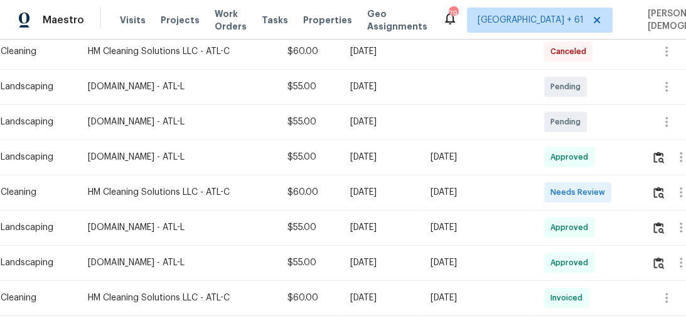
scroll to position [236, 0]
click at [663, 186] on img "button" at bounding box center [658, 192] width 11 height 12
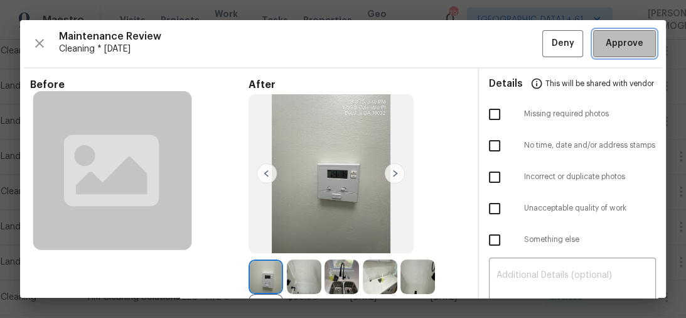
click at [620, 49] on span "Approve" at bounding box center [625, 44] width 38 height 16
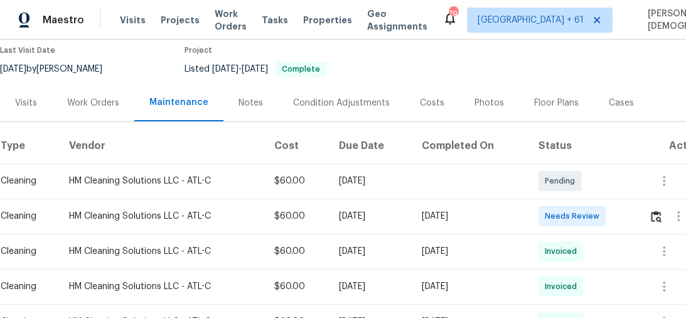
scroll to position [112, 0]
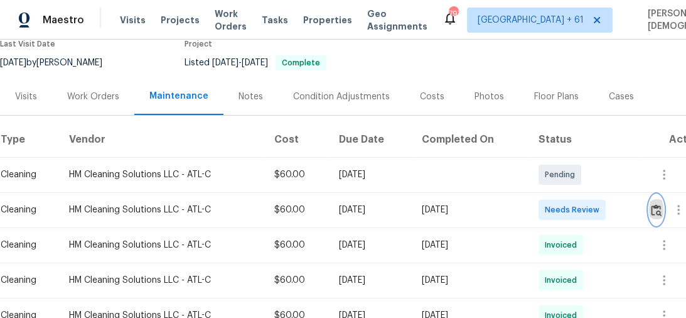
click at [661, 205] on img "button" at bounding box center [656, 210] width 11 height 12
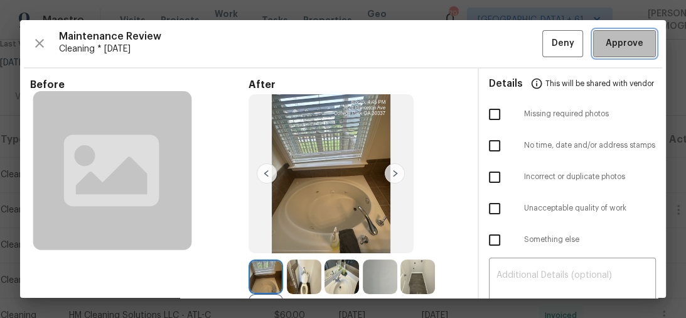
click at [613, 38] on span "Approve" at bounding box center [625, 44] width 38 height 16
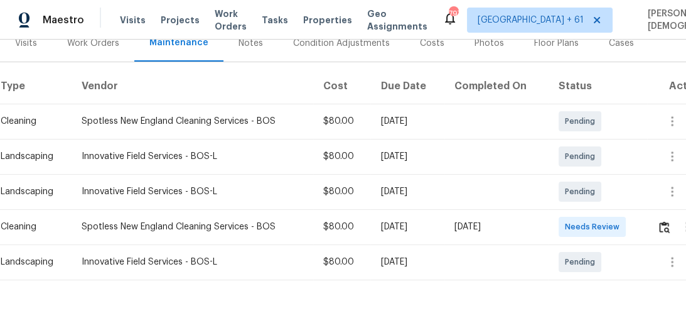
scroll to position [203, 0]
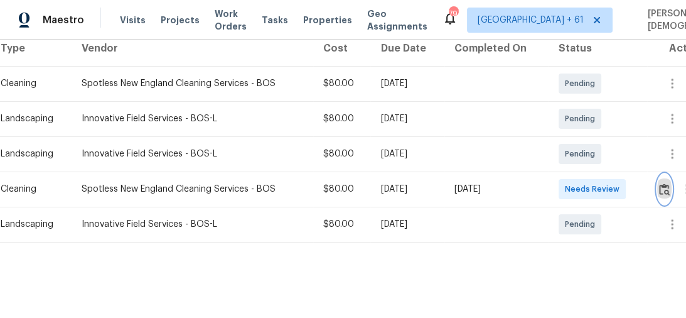
click at [666, 183] on img "button" at bounding box center [664, 189] width 11 height 12
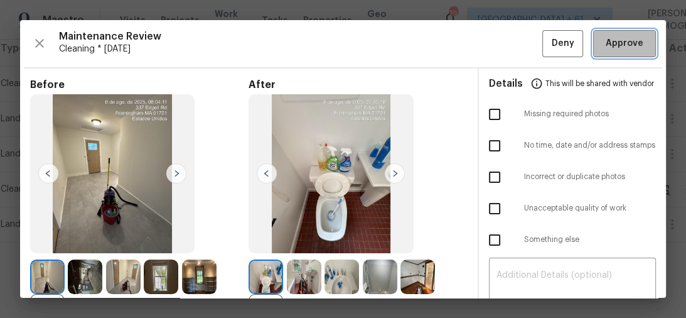
click at [620, 45] on span "Approve" at bounding box center [625, 44] width 38 height 16
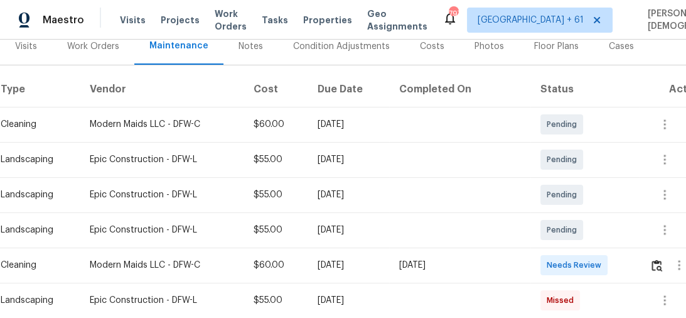
scroll to position [201, 0]
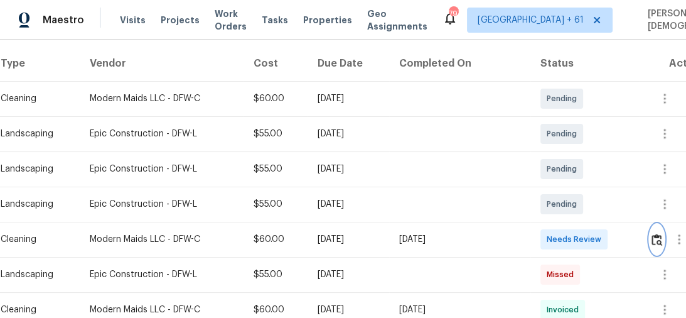
click at [660, 233] on img "button" at bounding box center [657, 239] width 11 height 12
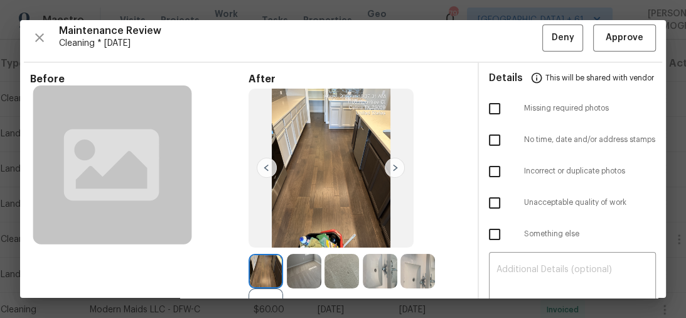
scroll to position [0, 0]
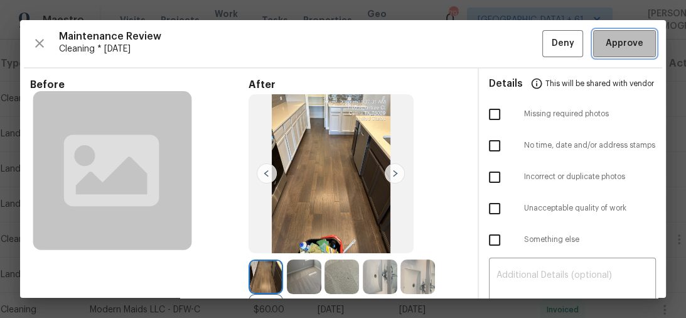
click at [620, 47] on span "Approve" at bounding box center [625, 44] width 38 height 16
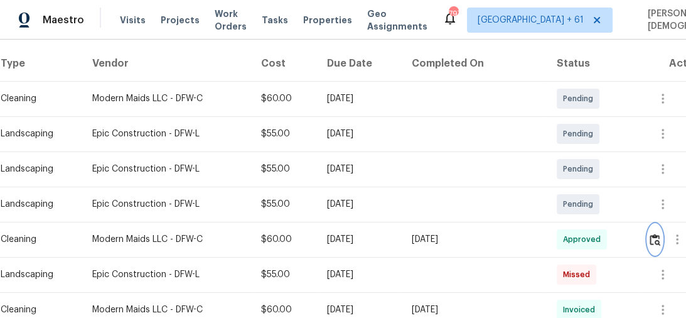
scroll to position [251, 0]
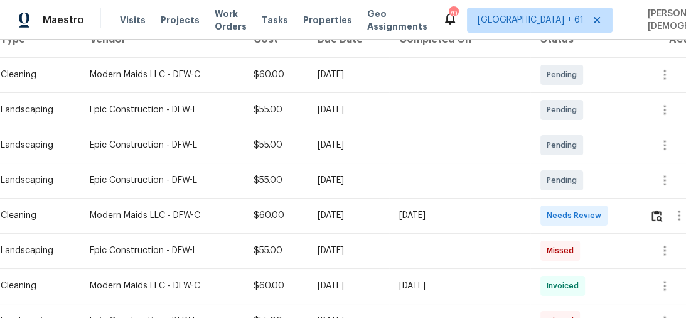
scroll to position [301, 0]
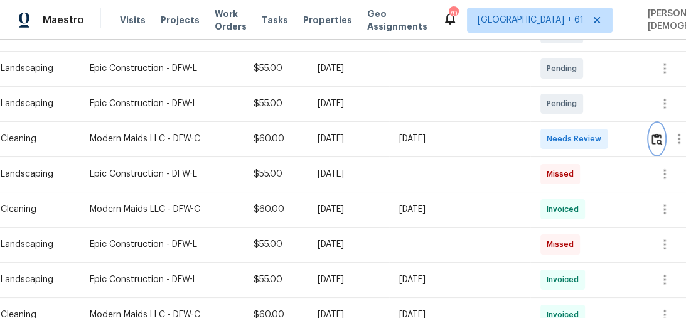
click at [655, 133] on img "button" at bounding box center [657, 139] width 11 height 12
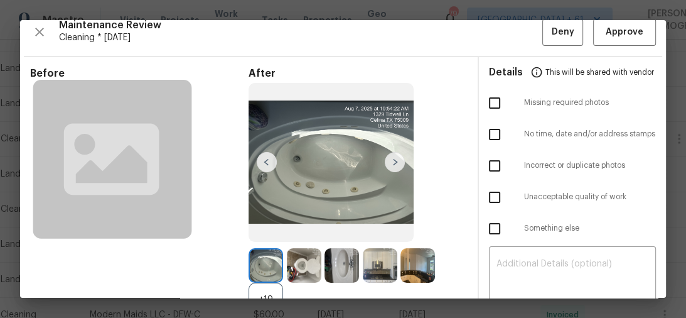
scroll to position [0, 0]
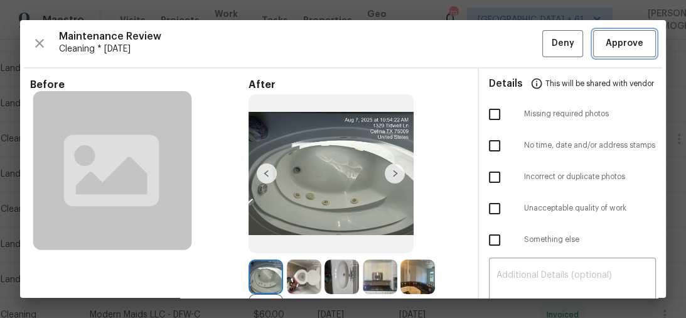
click at [618, 52] on button "Approve" at bounding box center [624, 43] width 63 height 27
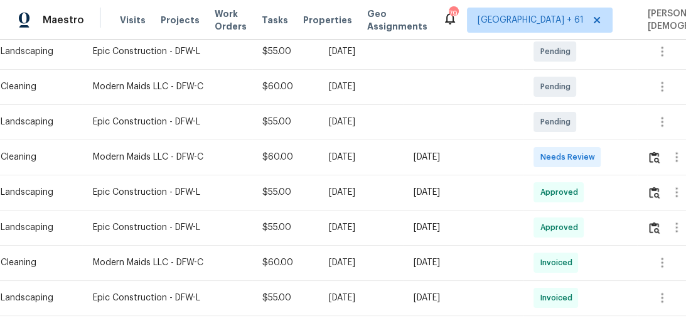
scroll to position [251, 0]
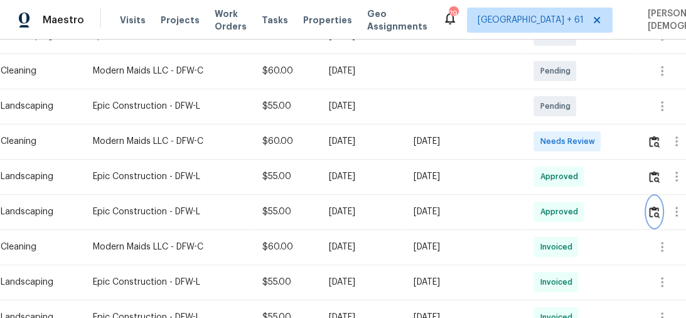
click at [653, 210] on img "button" at bounding box center [654, 212] width 11 height 12
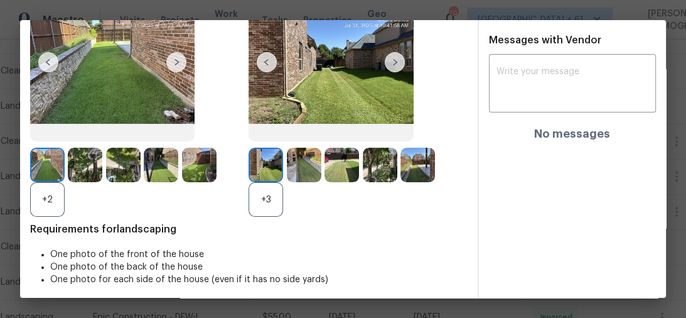
scroll to position [112, 0]
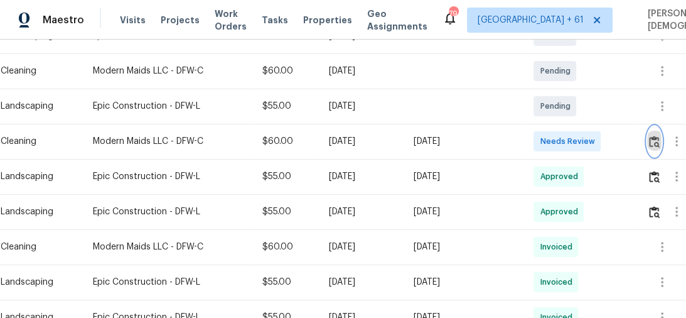
click at [654, 144] on button "button" at bounding box center [654, 141] width 14 height 30
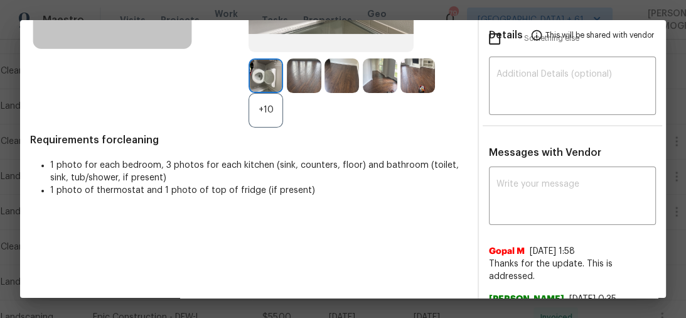
scroll to position [251, 0]
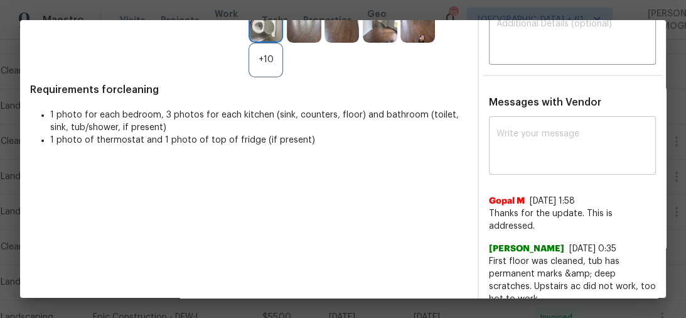
click at [531, 138] on textarea at bounding box center [572, 146] width 153 height 35
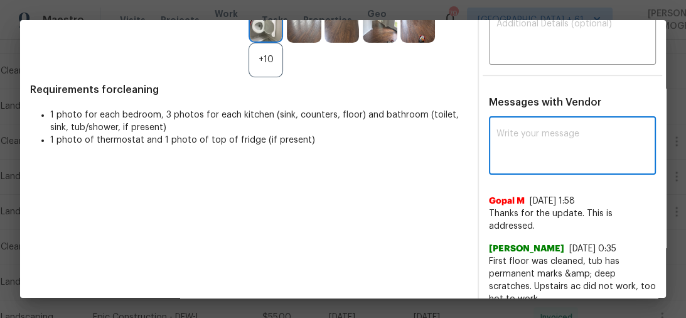
paste textarea "Maintenance Audit Team: Hello! Unfortunately, this cleaning visit completed on …"
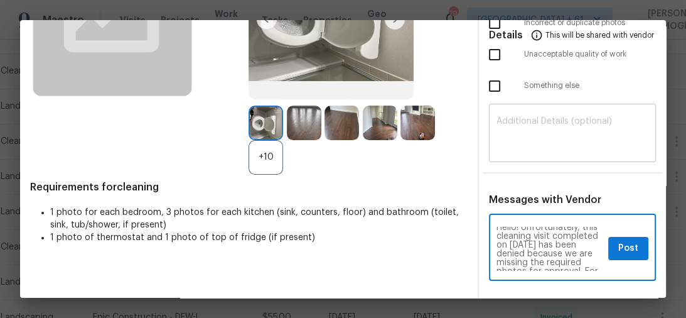
scroll to position [151, 0]
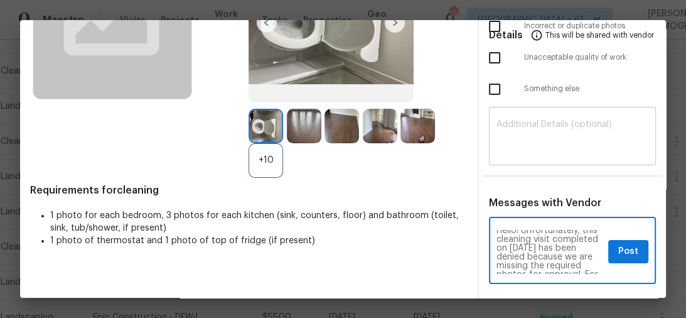
type textarea "Maintenance Audit Team: Hello! Unfortunately, this cleaning visit completed on …"
click at [536, 120] on textarea at bounding box center [572, 137] width 153 height 35
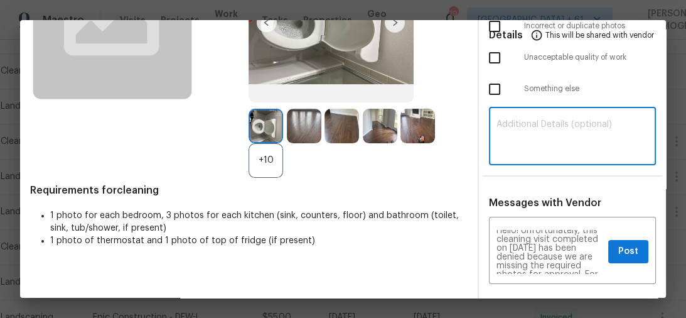
paste textarea "Maintenance Audit Team: Hello! Unfortunately, this cleaning visit completed on …"
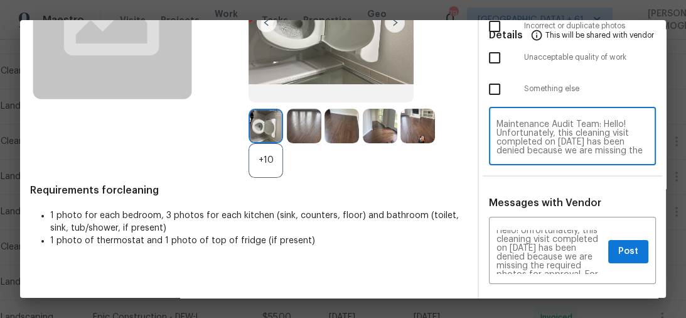
scroll to position [167, 0]
type textarea "Maintenance Audit Team: Hello! Unfortunately, this cleaning visit completed on …"
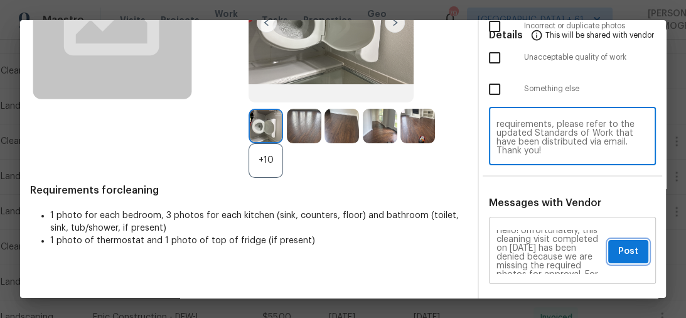
click at [618, 244] on span "Post" at bounding box center [628, 252] width 20 height 16
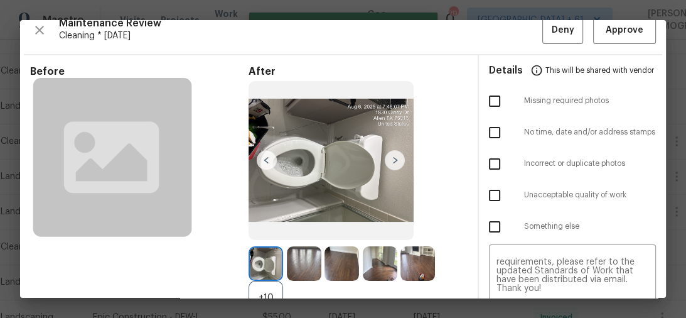
scroll to position [0, 0]
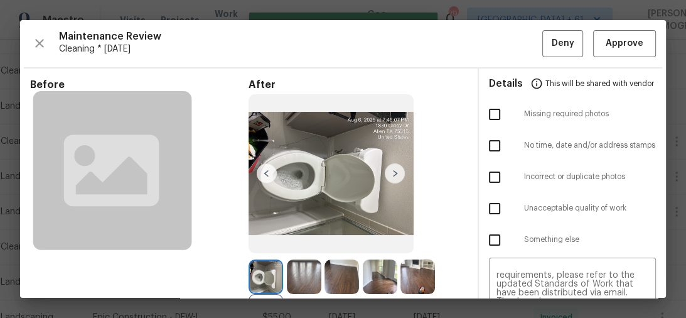
click at [485, 112] on input "checkbox" at bounding box center [494, 114] width 26 height 26
checkbox input "true"
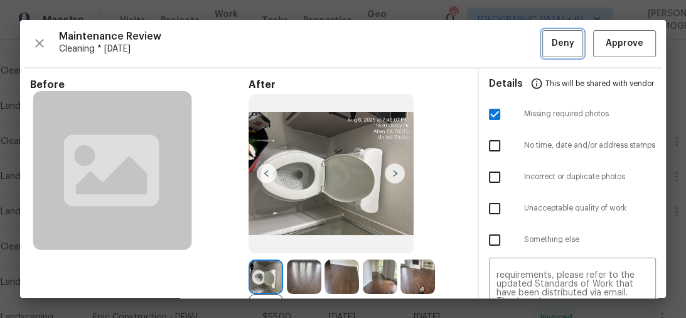
click at [545, 50] on button "Deny" at bounding box center [562, 43] width 41 height 27
click at [557, 63] on div "Pending" at bounding box center [555, 71] width 43 height 20
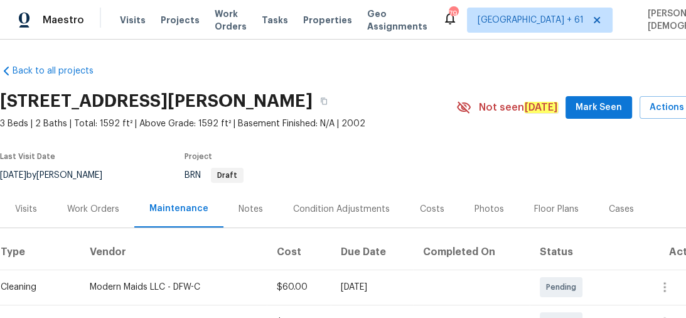
scroll to position [151, 0]
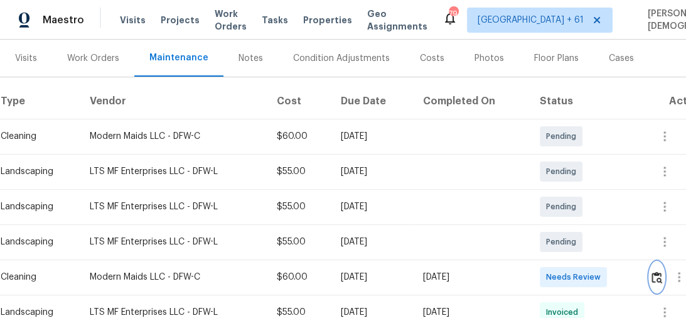
click at [660, 271] on img "button" at bounding box center [657, 277] width 11 height 12
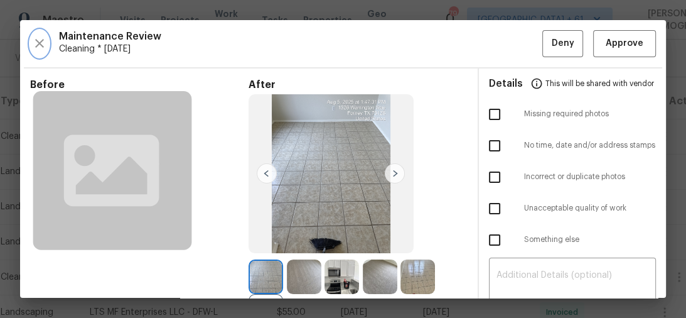
click at [39, 42] on icon "button" at bounding box center [39, 43] width 9 height 9
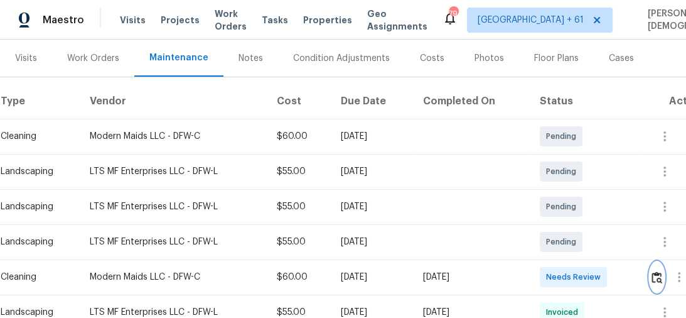
scroll to position [301, 0]
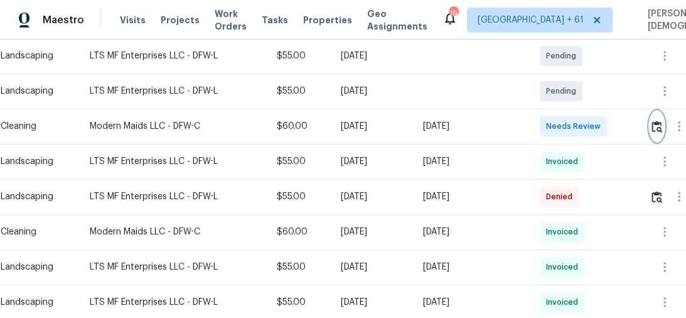
click at [657, 121] on img "button" at bounding box center [657, 127] width 11 height 12
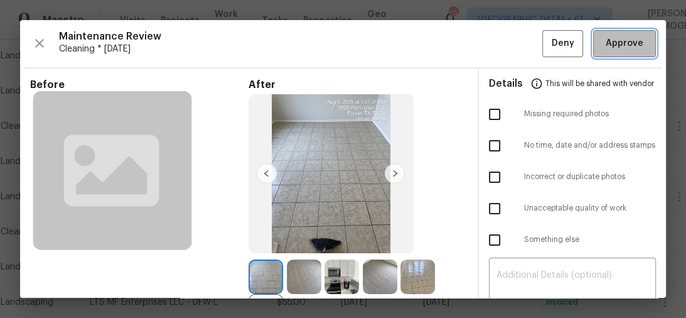
click at [608, 43] on span "Approve" at bounding box center [625, 44] width 38 height 16
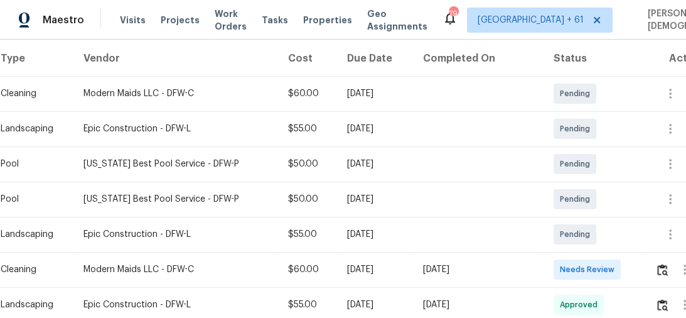
scroll to position [251, 0]
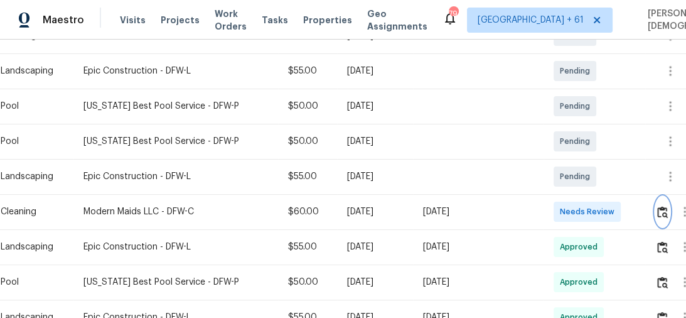
click at [658, 206] on img "button" at bounding box center [662, 212] width 11 height 12
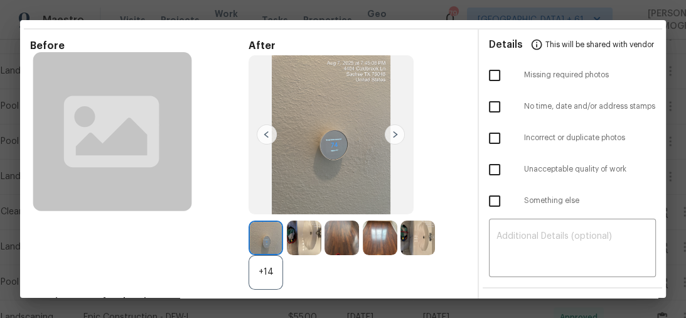
scroll to position [50, 0]
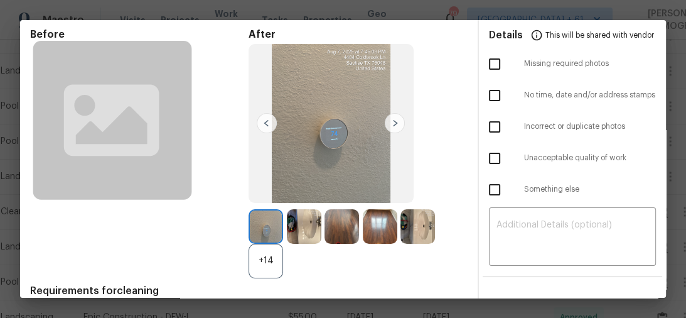
click at [492, 60] on input "checkbox" at bounding box center [494, 64] width 26 height 26
checkbox input "true"
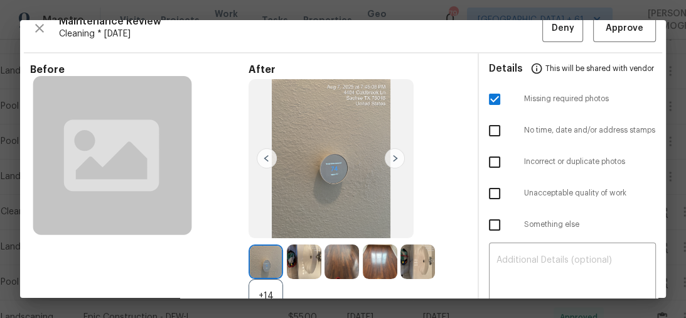
scroll to position [0, 0]
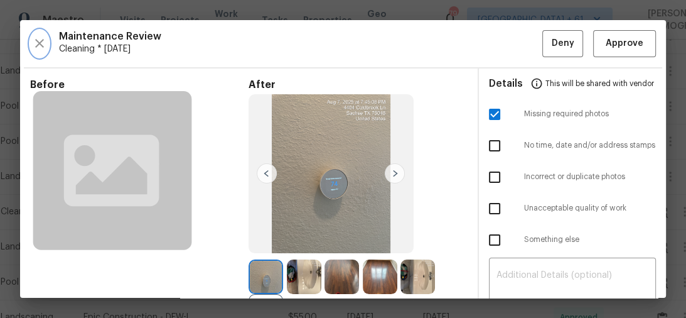
click at [33, 38] on icon "button" at bounding box center [39, 43] width 15 height 15
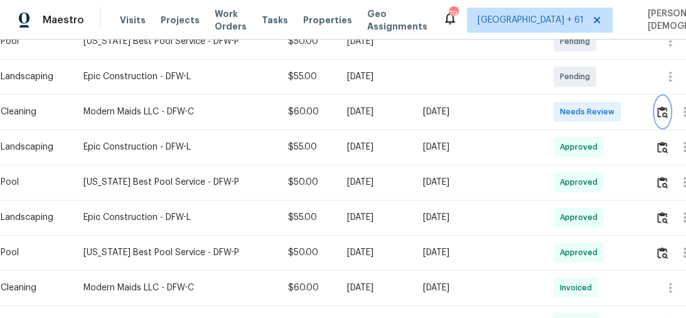
scroll to position [352, 0]
click at [658, 110] on img "button" at bounding box center [662, 111] width 11 height 12
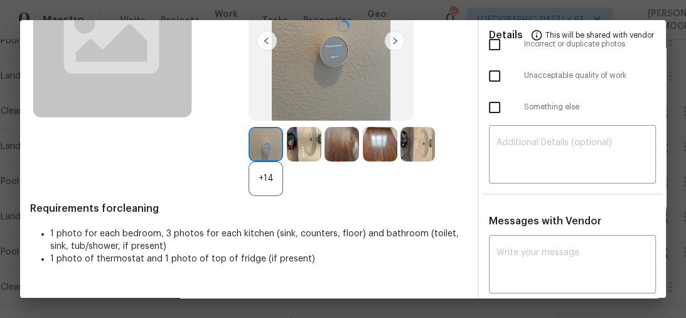
scroll to position [134, 0]
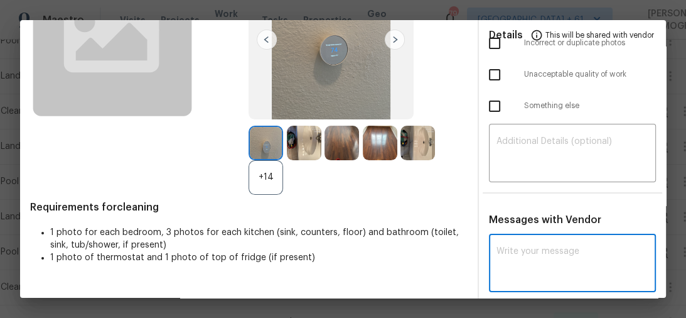
paste textarea "Maintenance Audit Team: Hello! Unfortunately, this cleaning visit completed on …"
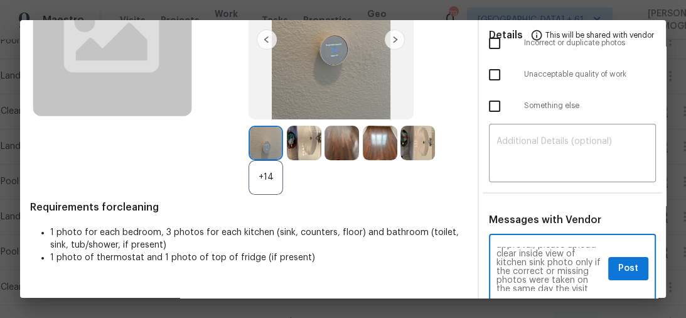
scroll to position [36, 0]
type textarea "Maintenance Audit Team: Hello! Unfortunately, this cleaning visit completed on …"
click at [542, 155] on textarea at bounding box center [572, 154] width 153 height 35
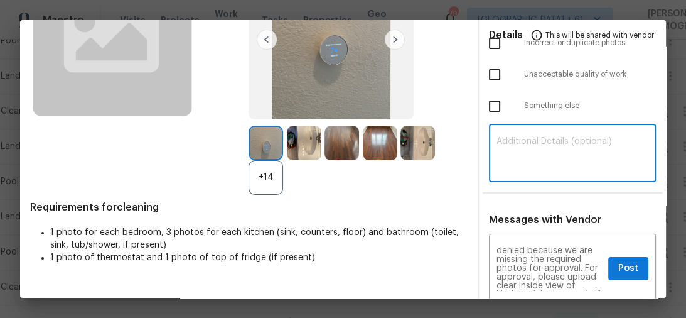
paste textarea "Maintenance Audit Team: Hello! Unfortunately, this cleaning visit completed on …"
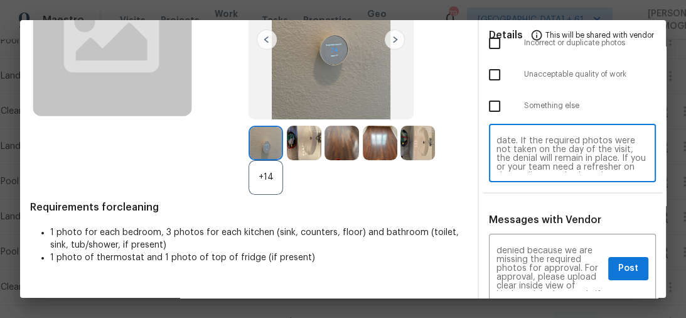
scroll to position [58, 0]
type textarea "Maintenance Audit Team: Hello! Unfortunately, this cleaning visit completed on …"
click at [619, 260] on span "Post" at bounding box center [628, 268] width 20 height 16
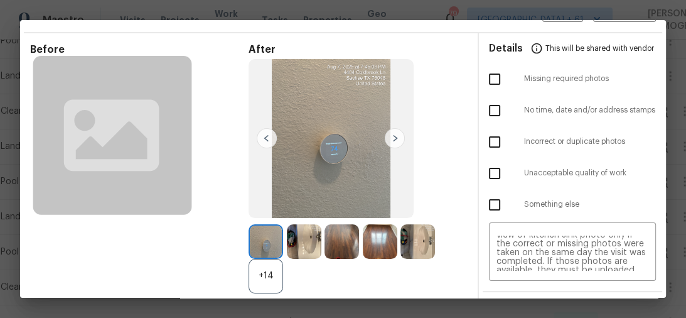
scroll to position [0, 0]
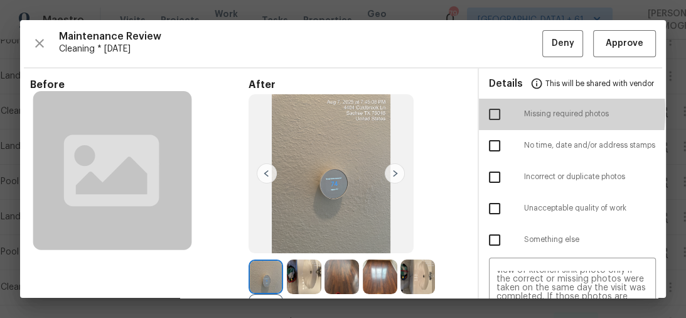
click at [492, 110] on input "checkbox" at bounding box center [494, 114] width 26 height 26
checkbox input "true"
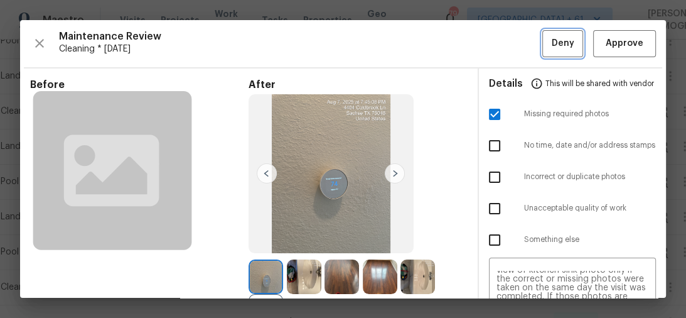
click at [563, 53] on button "Deny" at bounding box center [562, 43] width 41 height 27
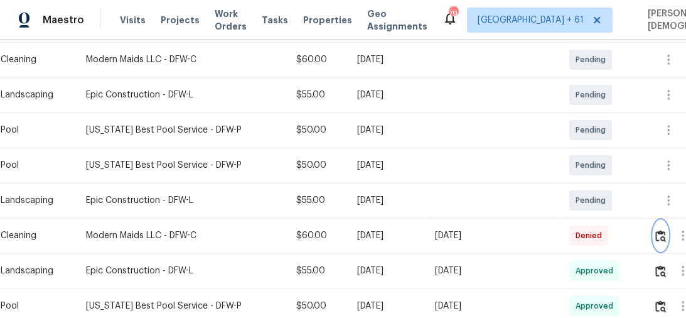
scroll to position [151, 0]
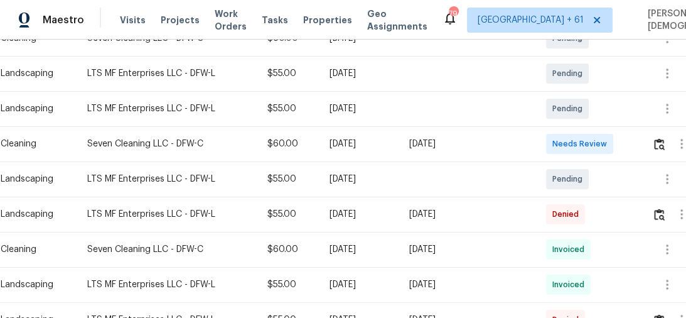
scroll to position [251, 0]
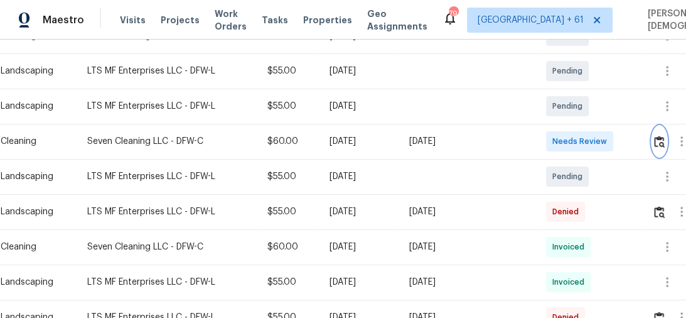
click at [658, 136] on img "button" at bounding box center [659, 142] width 11 height 12
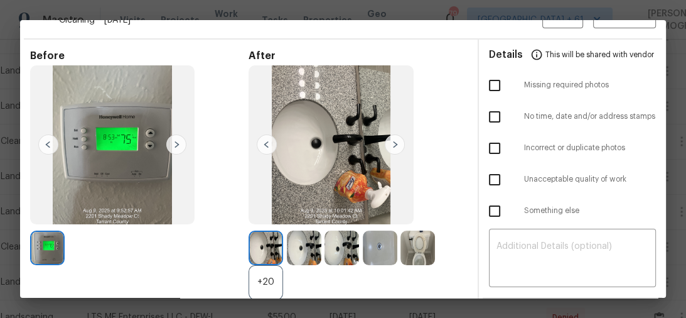
scroll to position [0, 0]
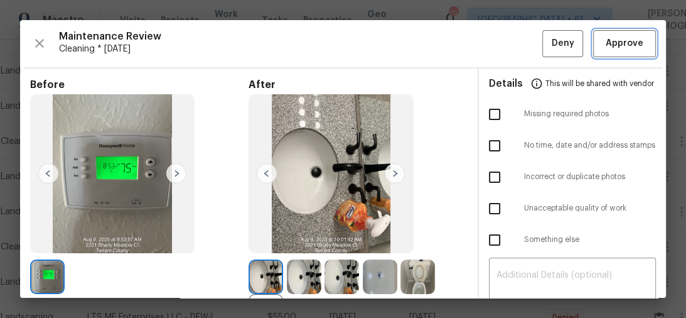
click at [626, 43] on span "Approve" at bounding box center [625, 44] width 38 height 16
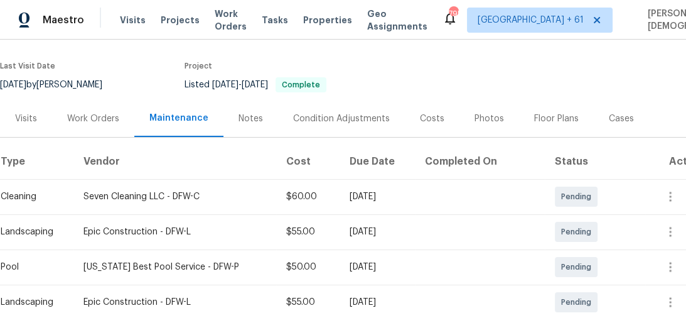
scroll to position [201, 0]
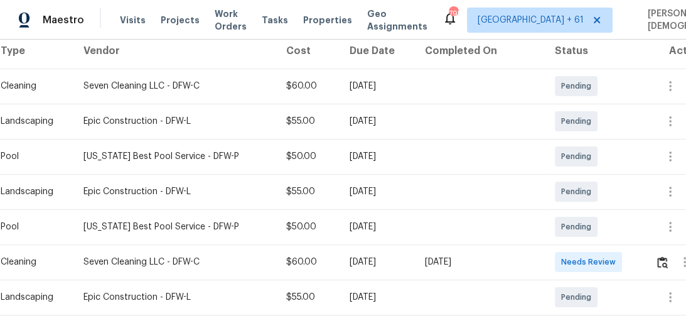
click at [655, 257] on div at bounding box center [681, 262] width 53 height 30
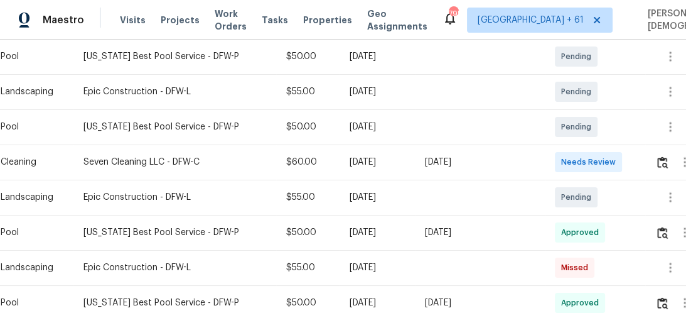
scroll to position [301, 0]
click at [655, 155] on button "button" at bounding box center [662, 161] width 14 height 30
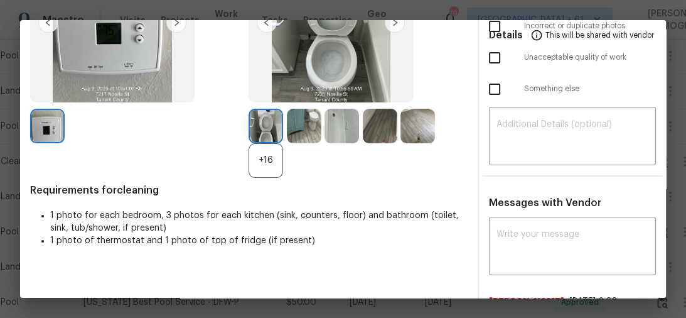
scroll to position [0, 0]
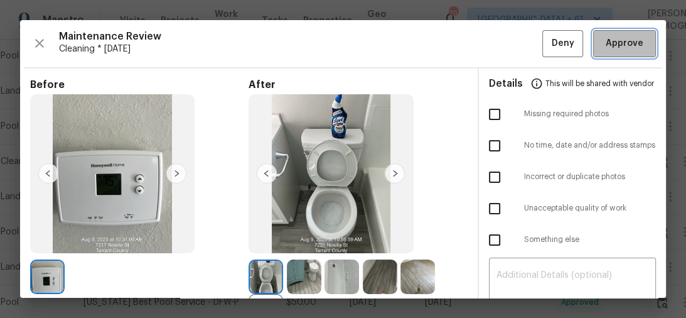
click at [610, 36] on span "Approve" at bounding box center [625, 44] width 38 height 16
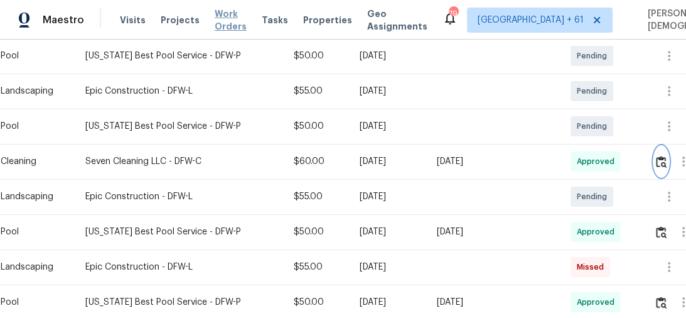
scroll to position [251, 0]
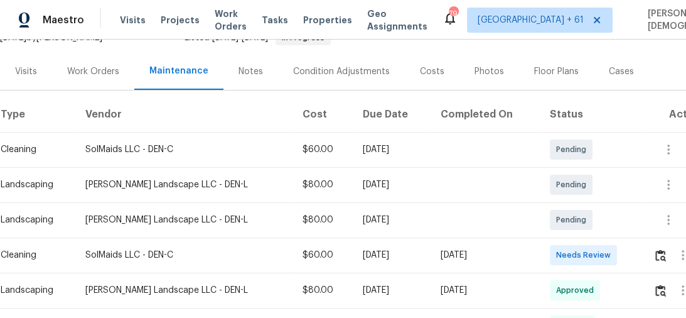
scroll to position [201, 0]
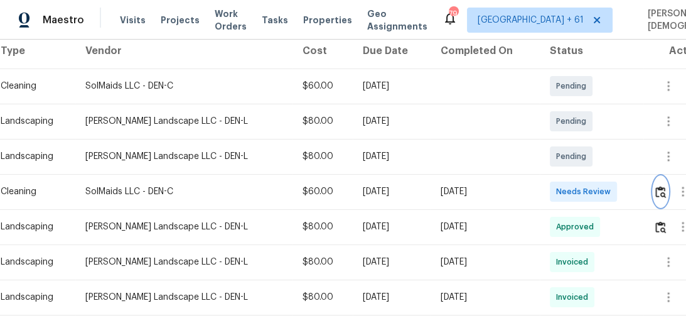
click at [660, 186] on img "button" at bounding box center [660, 192] width 11 height 12
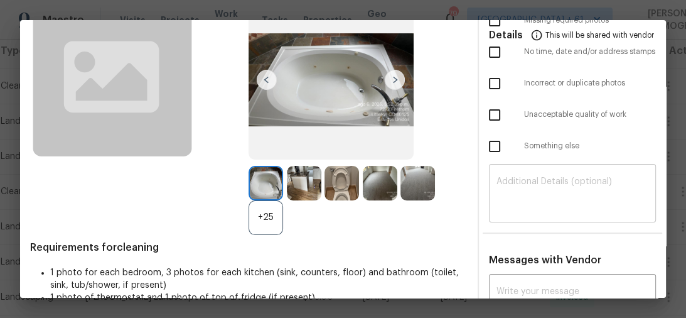
scroll to position [244, 0]
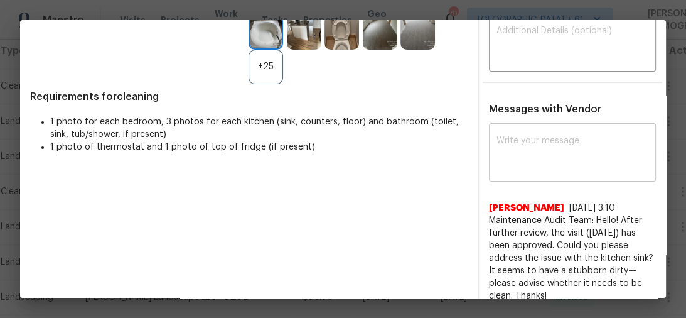
click at [529, 138] on textarea at bounding box center [572, 153] width 153 height 35
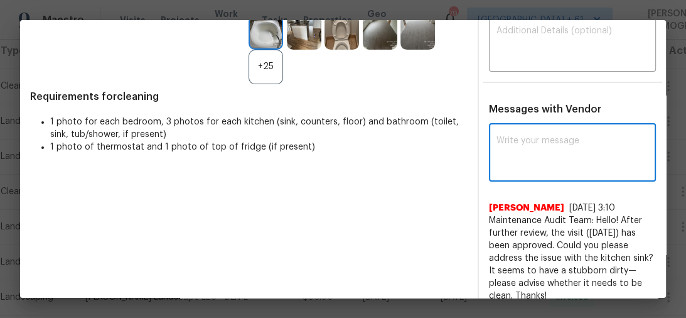
paste textarea "Maintenance Audit Team: Hello! Unfortunately, this cleaning visit completed on …"
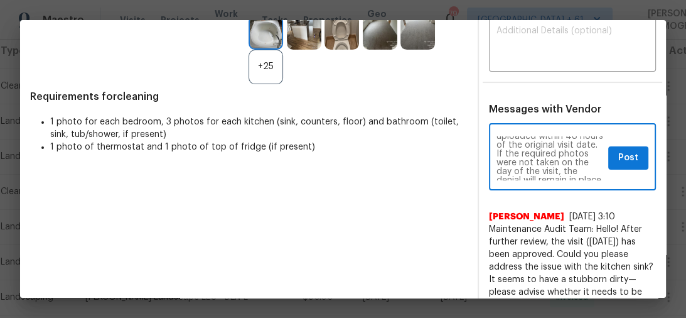
scroll to position [144, 0]
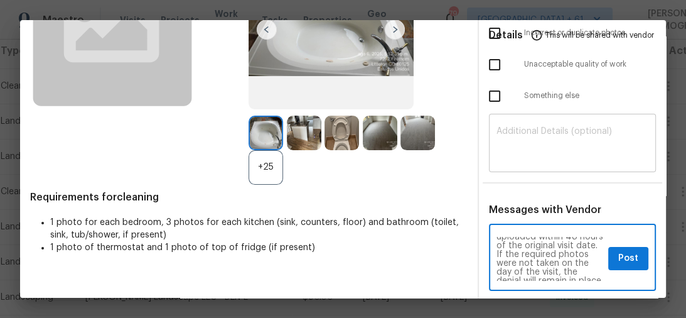
type textarea "Maintenance Audit Team: Hello! Unfortunately, this cleaning visit completed on …"
click at [520, 135] on textarea at bounding box center [572, 144] width 153 height 35
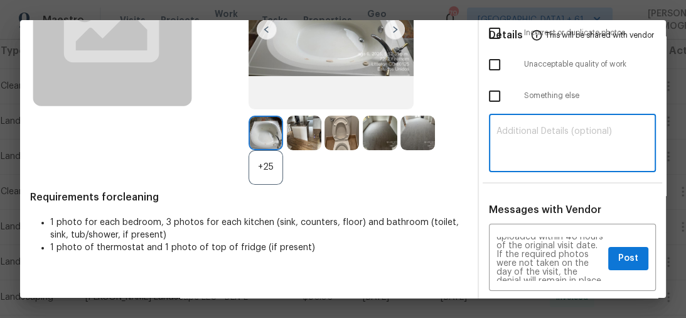
paste textarea "Maintenance Audit Team: Hello! Unfortunately, this cleaning visit completed on …"
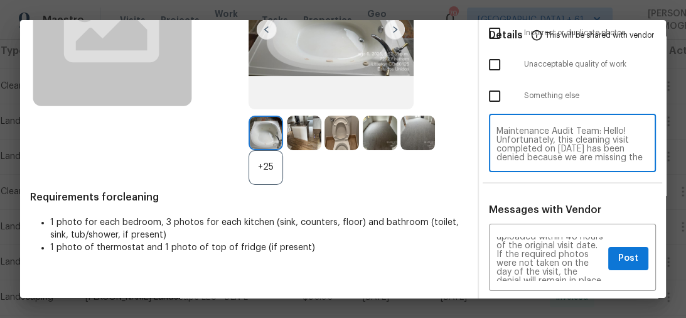
scroll to position [158, 0]
click at [520, 135] on textarea "Maintenance Audit Team: Hello! Unfortunately, this cleaning visit completed on …" at bounding box center [572, 144] width 153 height 35
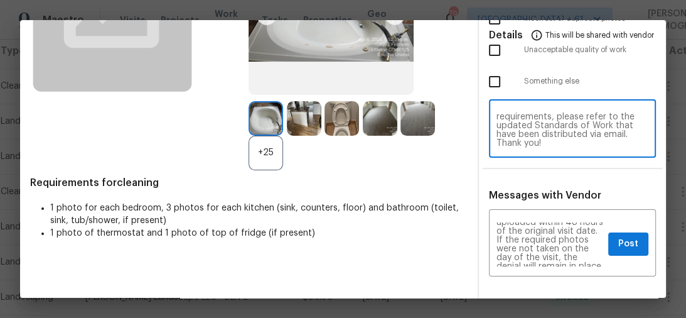
scroll to position [144, 0]
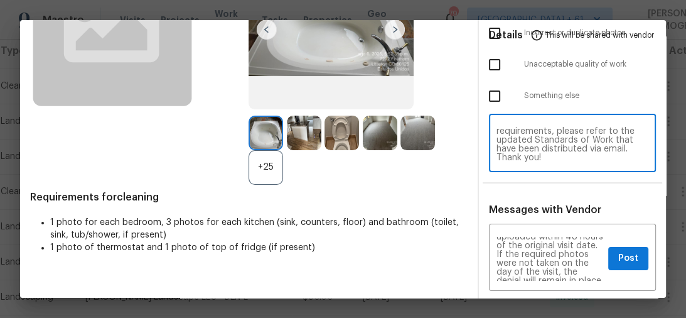
click at [540, 149] on textarea "Maintenance Audit Team: Hello! Unfortunately, this cleaning visit completed on …" at bounding box center [572, 144] width 153 height 35
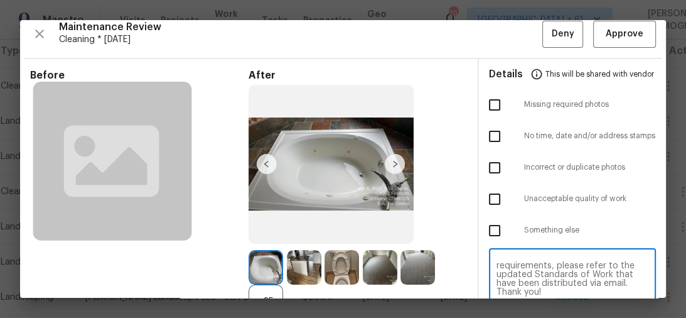
scroll to position [0, 0]
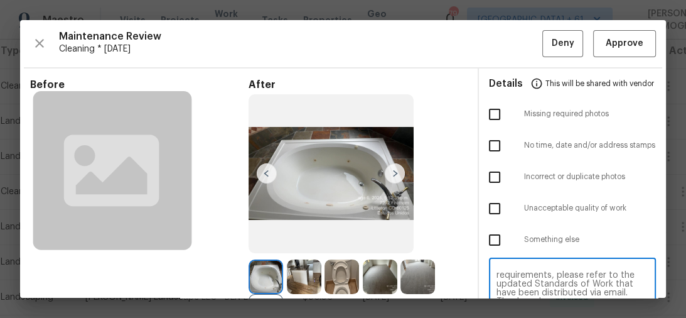
type textarea "Maintenance Audit Team: Hello! Unfortunately, this cleaning visit completed on …"
click at [491, 116] on input "checkbox" at bounding box center [494, 114] width 26 height 26
checkbox input "true"
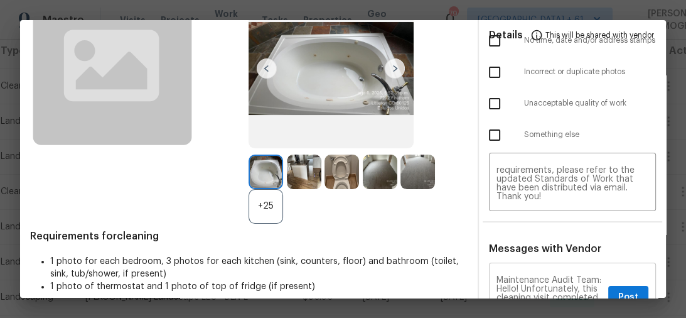
scroll to position [251, 0]
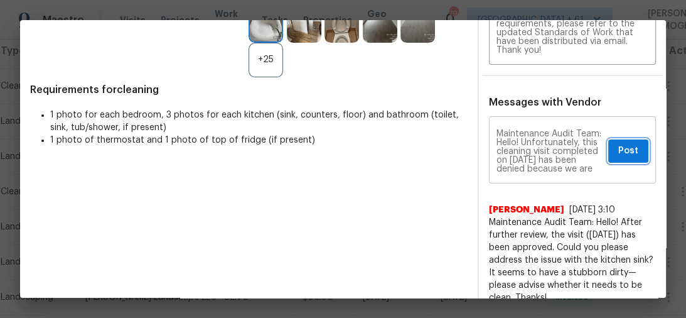
click at [620, 147] on button "Post" at bounding box center [628, 150] width 40 height 23
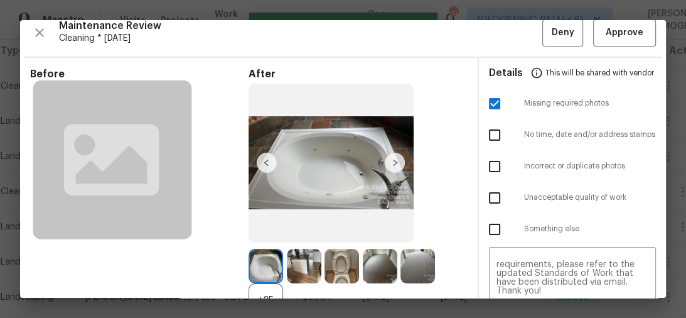
scroll to position [0, 0]
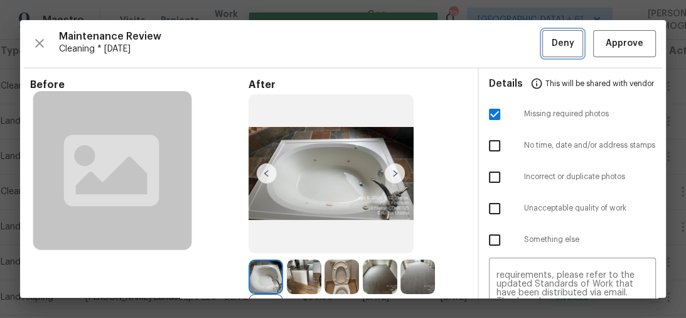
click at [559, 48] on span "Deny" at bounding box center [563, 44] width 23 height 16
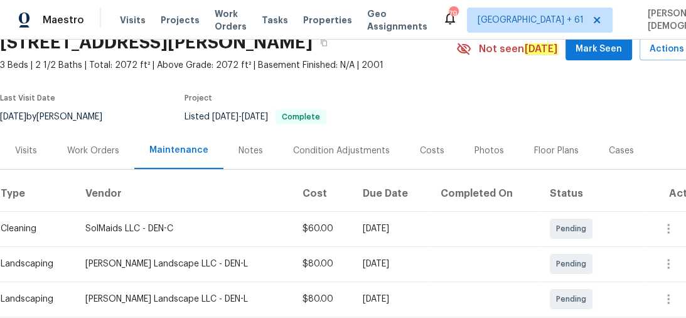
scroll to position [201, 0]
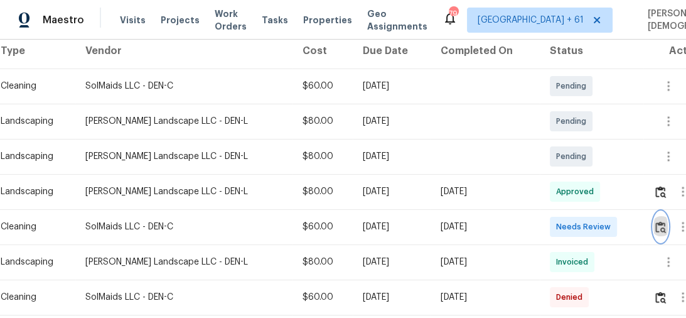
click at [658, 221] on img "button" at bounding box center [660, 227] width 11 height 12
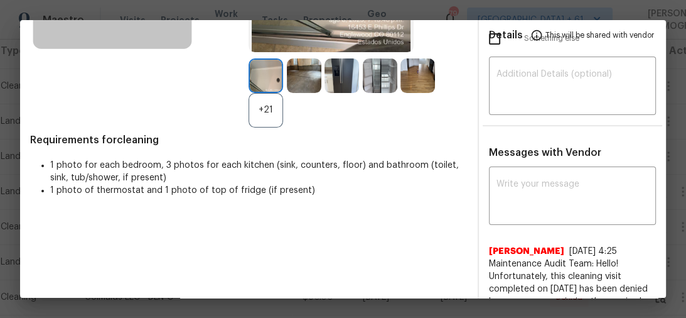
scroll to position [251, 0]
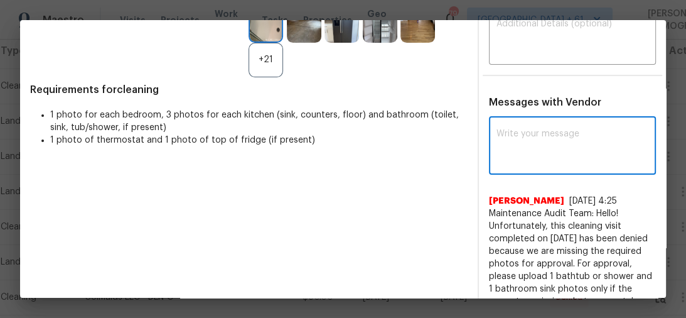
click at [535, 131] on textarea at bounding box center [572, 146] width 153 height 35
paste textarea "Maintenance Audit Team: Hello! Unfortunately this cleaning visit completed on […"
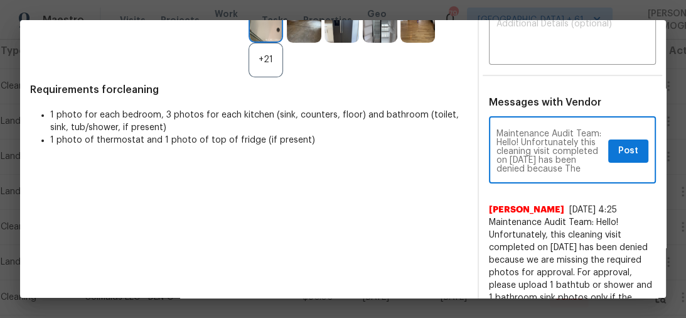
scroll to position [0, 0]
type textarea "Maintenance Audit Team: Hello! Unfortunately this cleaning visit completed on […"
click at [609, 139] on button "Post" at bounding box center [628, 150] width 40 height 23
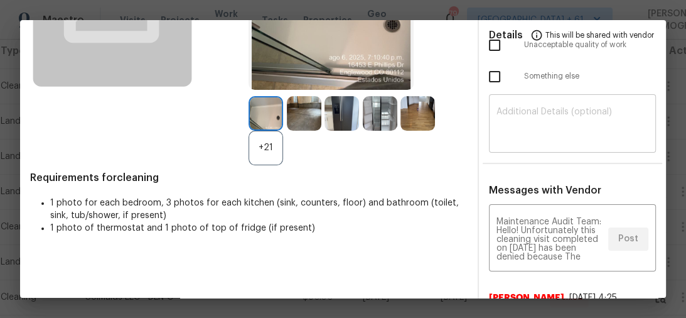
scroll to position [151, 0]
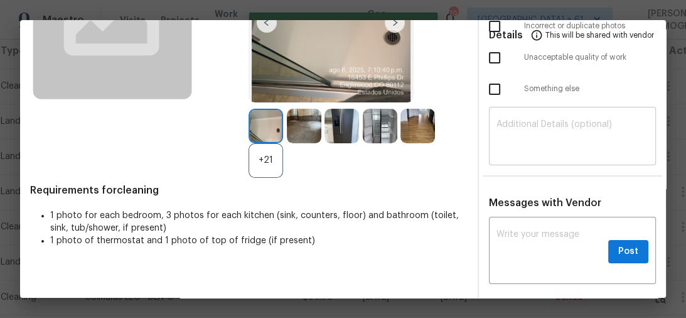
click at [531, 136] on textarea at bounding box center [572, 137] width 153 height 35
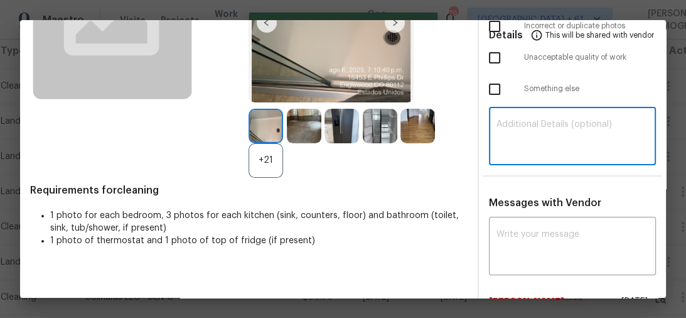
paste textarea "Maintenance Audit Team: Hello! Unfortunately this cleaning visit completed on […"
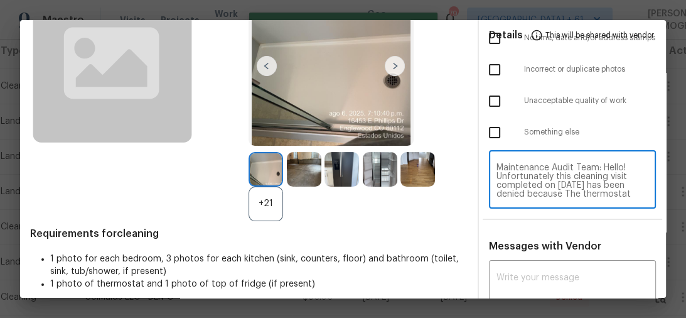
scroll to position [50, 0]
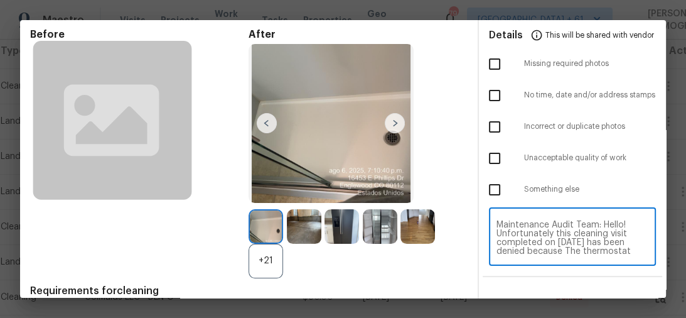
type textarea "Maintenance Audit Team: Hello! Unfortunately this cleaning visit completed on 0…"
click at [488, 148] on input "checkbox" at bounding box center [494, 158] width 26 height 26
checkbox input "true"
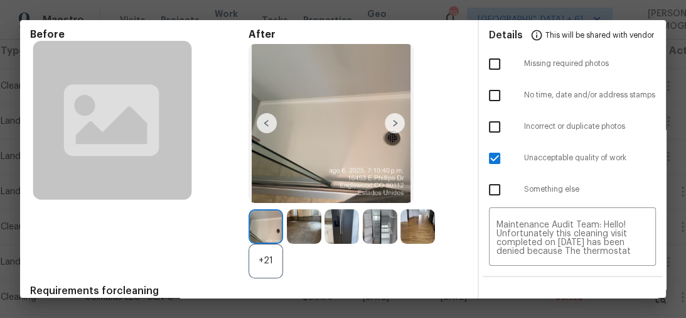
scroll to position [0, 0]
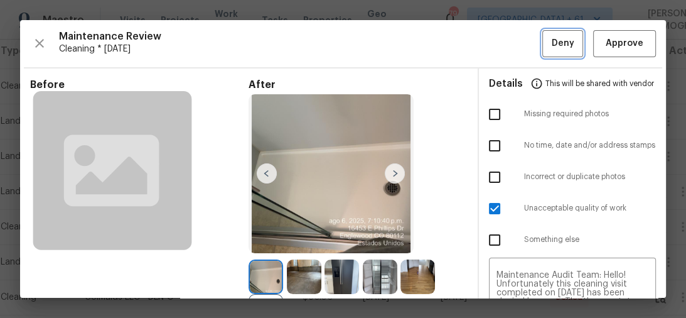
click at [552, 43] on span "Deny" at bounding box center [563, 44] width 23 height 16
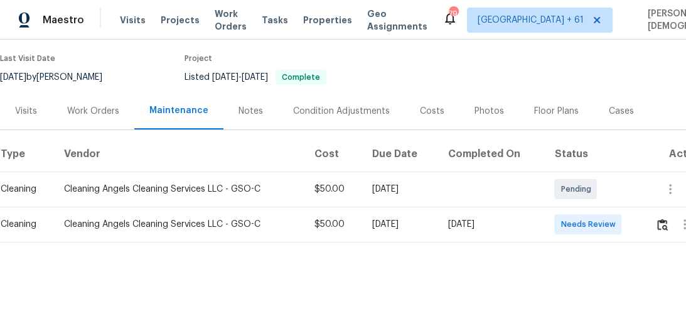
scroll to position [98, 0]
click at [658, 218] on button "button" at bounding box center [662, 224] width 14 height 30
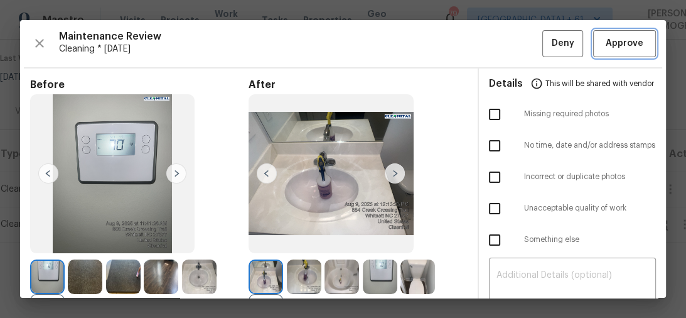
click at [603, 50] on span "Approve" at bounding box center [624, 44] width 43 height 16
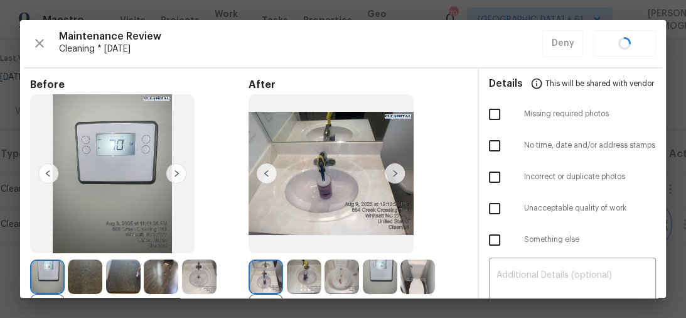
scroll to position [0, 0]
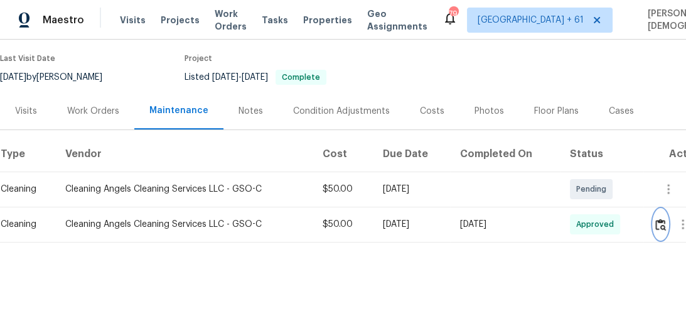
click at [662, 226] on button "button" at bounding box center [660, 224] width 14 height 30
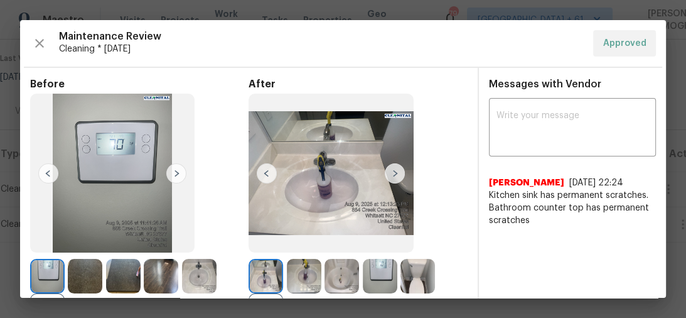
click at [493, 23] on div "Maintenance Review Cleaning * Mon, Aug 04 Approved Before +21 After +47 Require…" at bounding box center [343, 158] width 646 height 277
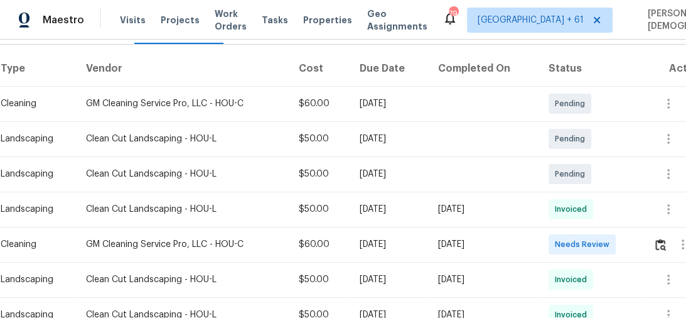
scroll to position [201, 0]
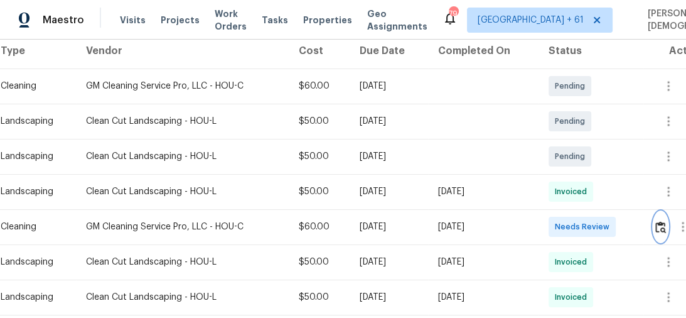
click at [662, 221] on img "button" at bounding box center [660, 227] width 11 height 12
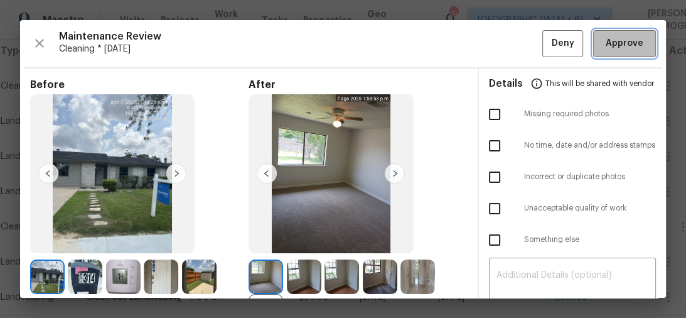
click at [608, 52] on button "Approve" at bounding box center [624, 43] width 63 height 27
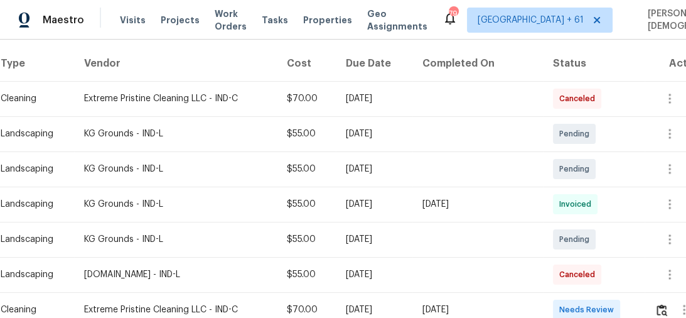
scroll to position [251, 0]
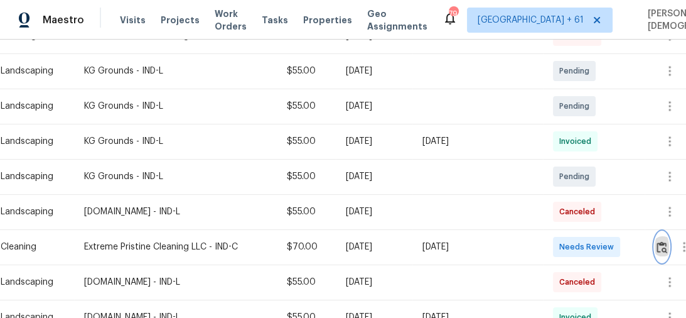
click at [666, 249] on button "button" at bounding box center [662, 247] width 14 height 30
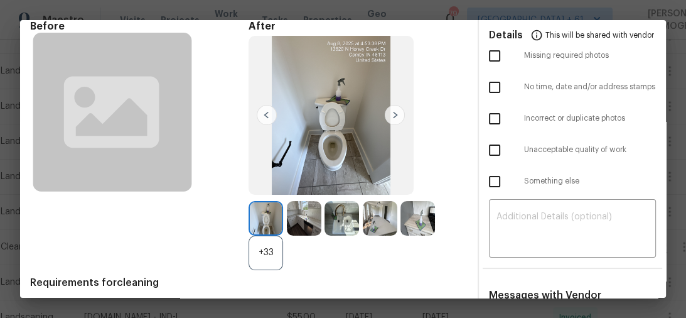
scroll to position [0, 0]
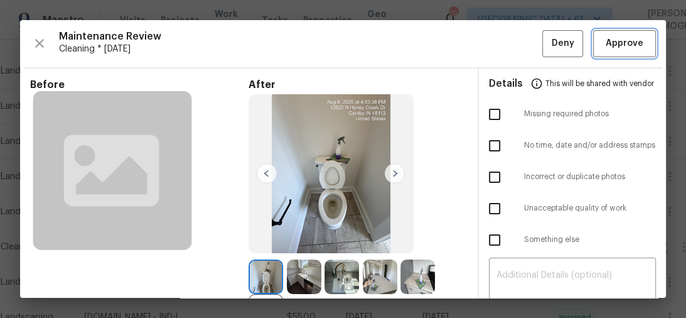
click at [613, 45] on span "Approve" at bounding box center [625, 44] width 38 height 16
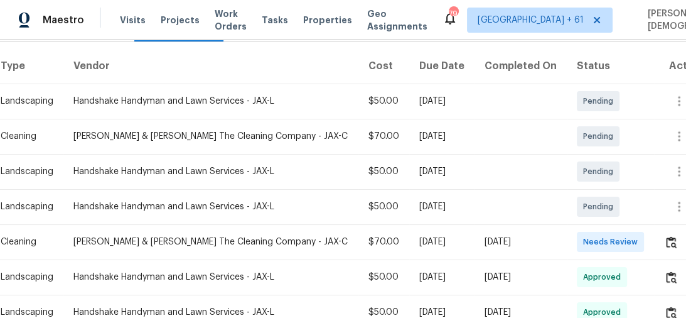
scroll to position [201, 0]
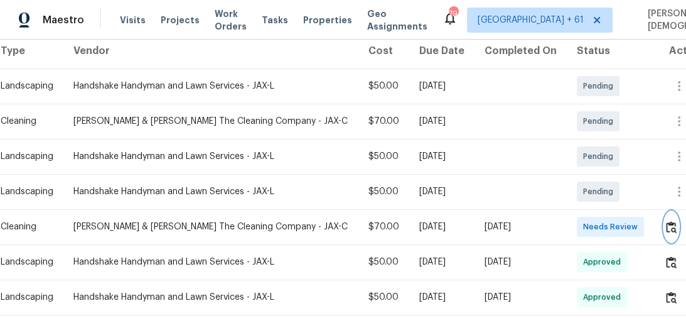
click at [668, 221] on img "button" at bounding box center [671, 227] width 11 height 12
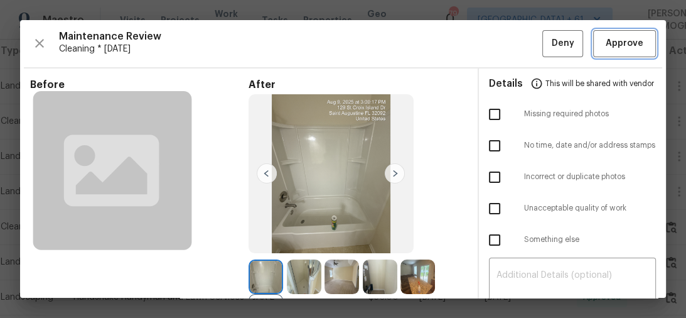
click at [611, 45] on span "Approve" at bounding box center [625, 44] width 38 height 16
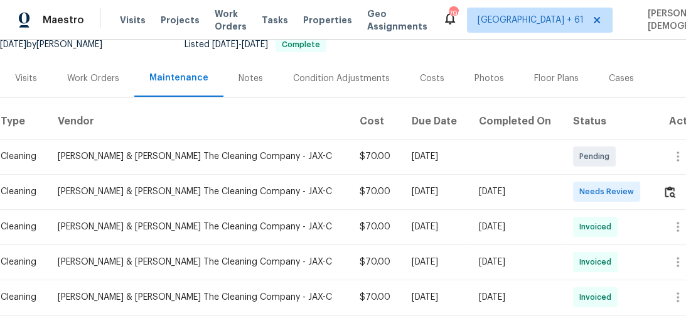
scroll to position [151, 0]
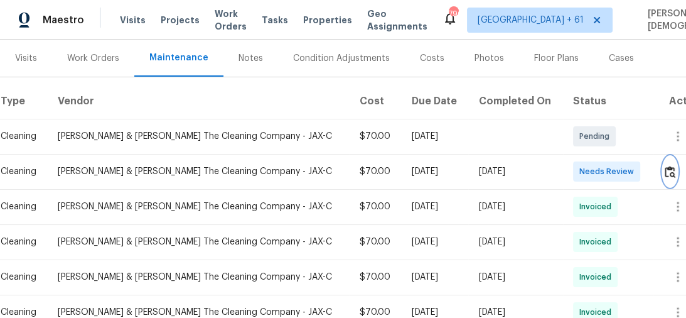
click at [665, 173] on button "button" at bounding box center [670, 171] width 14 height 30
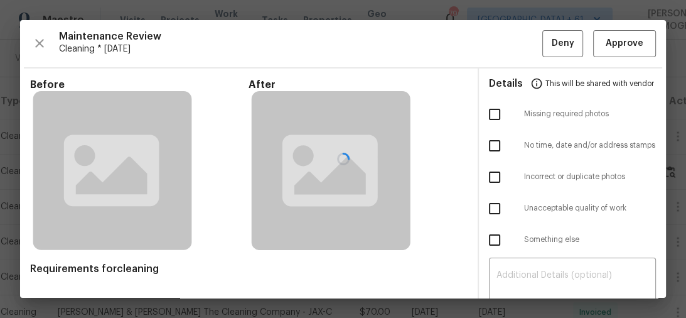
click at [607, 43] on div at bounding box center [343, 158] width 646 height 277
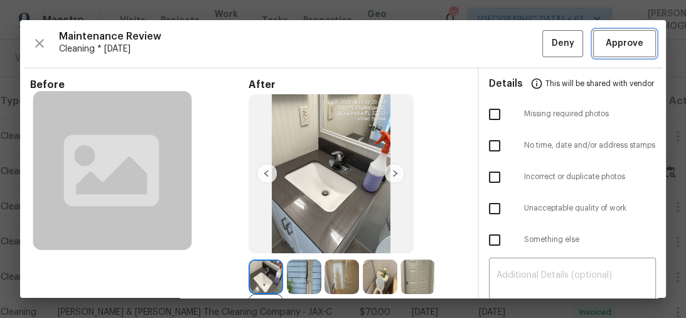
click at [607, 45] on span "Approve" at bounding box center [625, 44] width 38 height 16
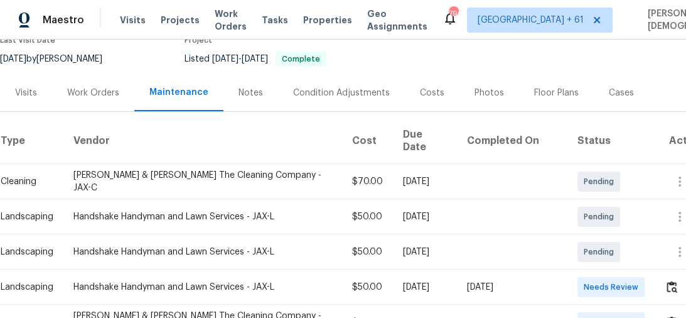
scroll to position [151, 0]
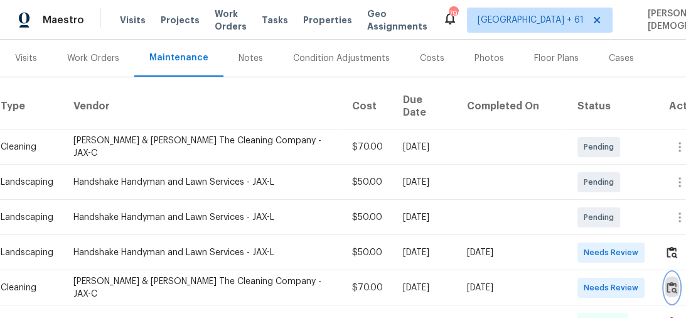
click at [670, 281] on img "button" at bounding box center [672, 287] width 11 height 12
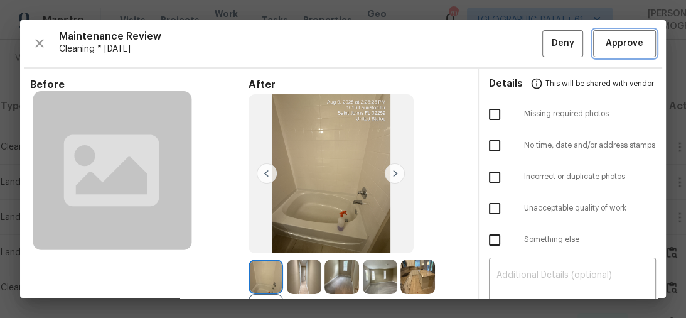
click at [625, 44] on span "Approve" at bounding box center [625, 44] width 38 height 16
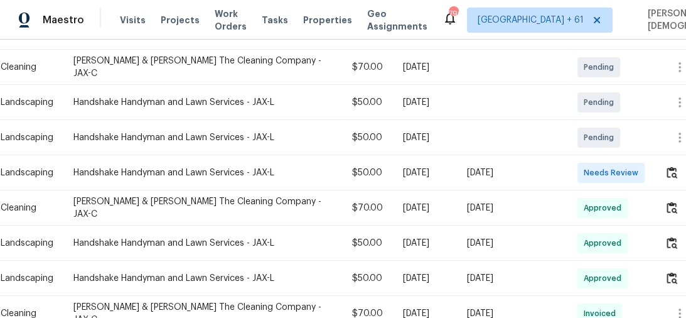
scroll to position [251, 0]
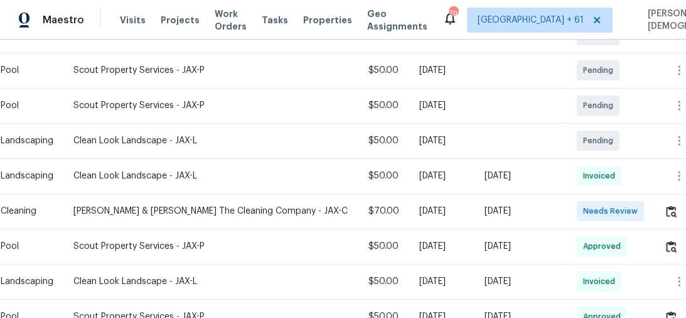
scroll to position [301, 0]
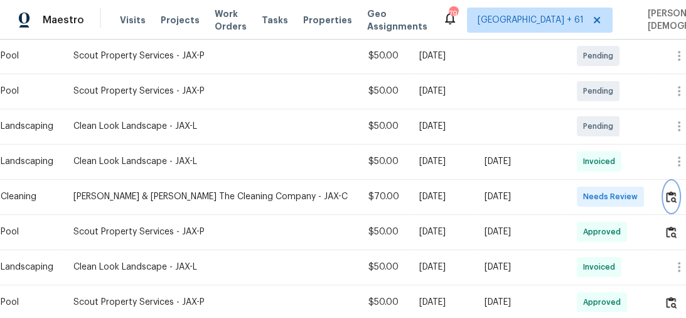
click at [670, 198] on button "button" at bounding box center [671, 196] width 14 height 30
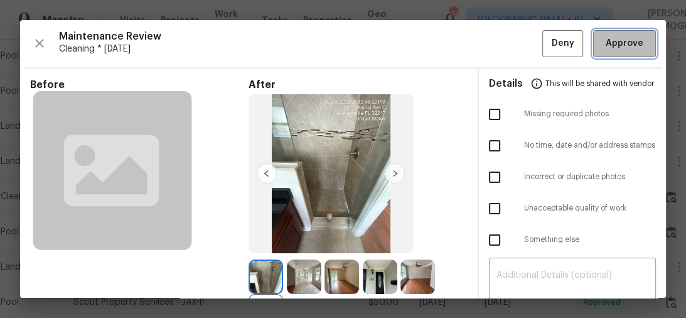
click at [609, 40] on span "Approve" at bounding box center [625, 44] width 38 height 16
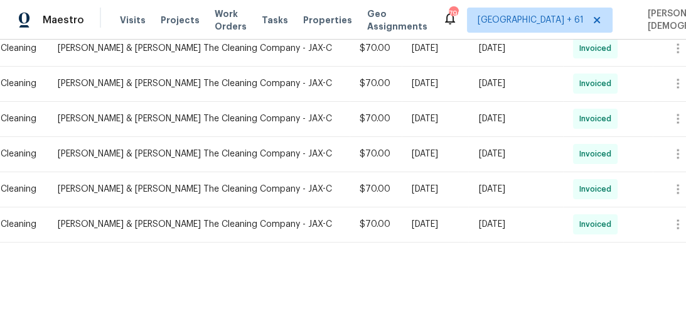
scroll to position [121, 0]
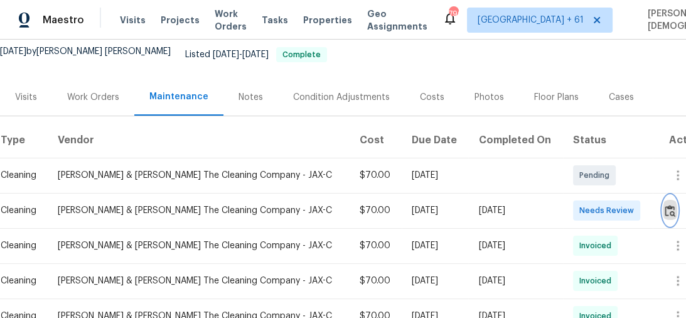
click at [663, 208] on button "button" at bounding box center [670, 210] width 14 height 30
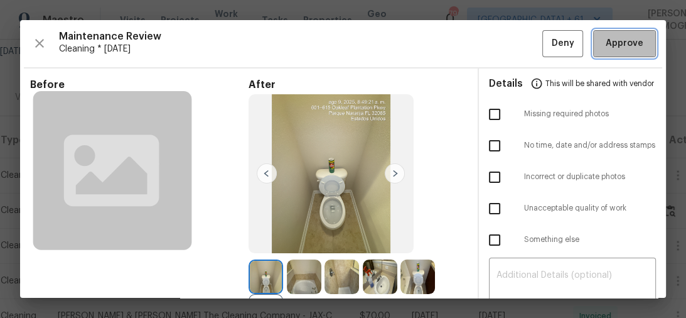
click at [609, 45] on span "Approve" at bounding box center [625, 44] width 38 height 16
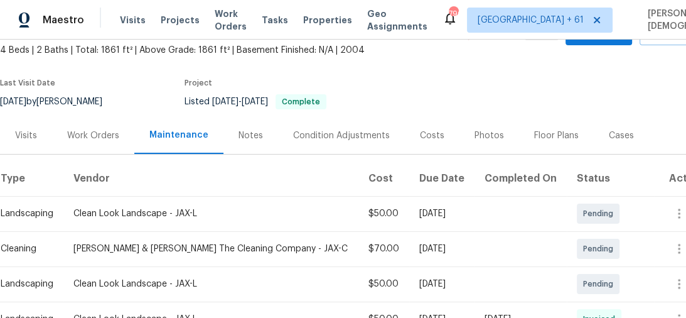
scroll to position [151, 0]
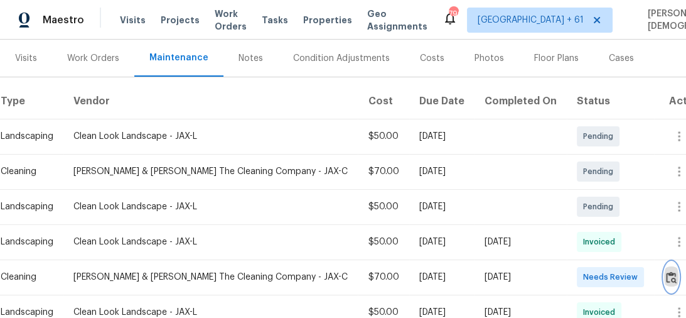
click at [668, 272] on img "button" at bounding box center [671, 277] width 11 height 12
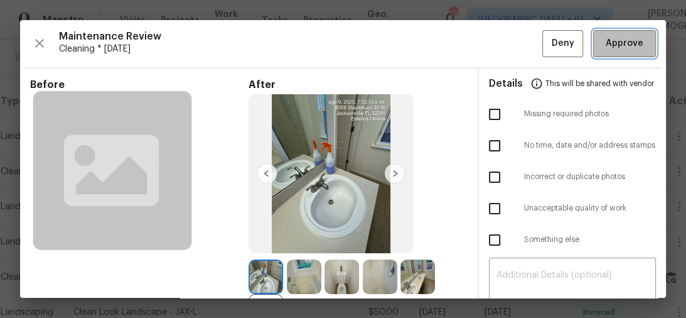
click at [606, 45] on span "Approve" at bounding box center [625, 44] width 38 height 16
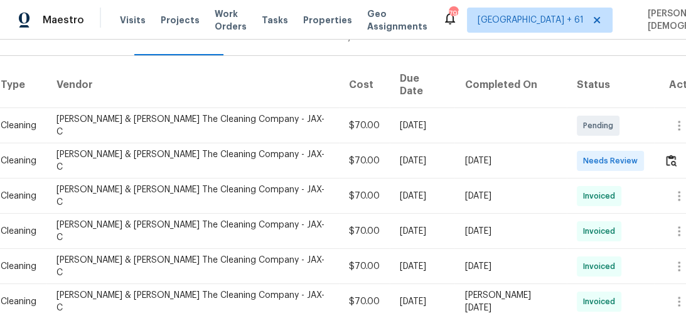
scroll to position [201, 0]
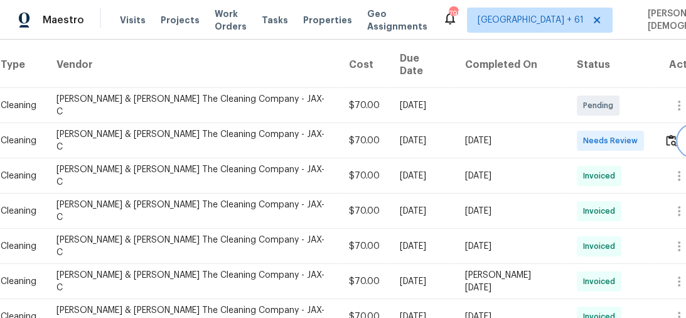
click at [679, 126] on button "button" at bounding box center [694, 141] width 30 height 30
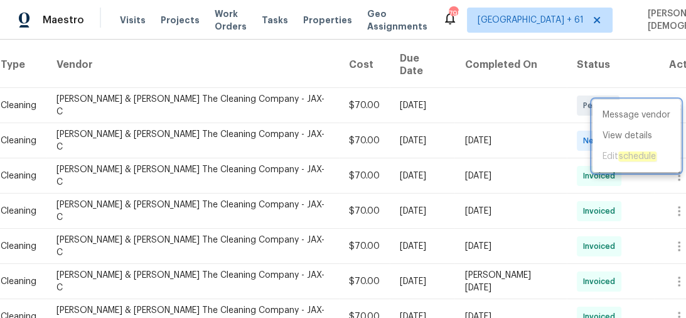
click at [630, 90] on div at bounding box center [343, 159] width 686 height 318
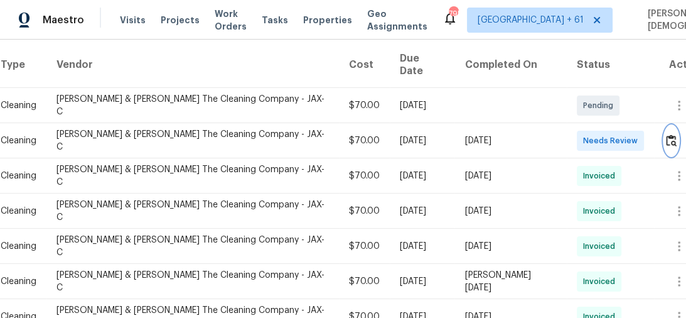
click at [666, 134] on img "button" at bounding box center [671, 140] width 11 height 12
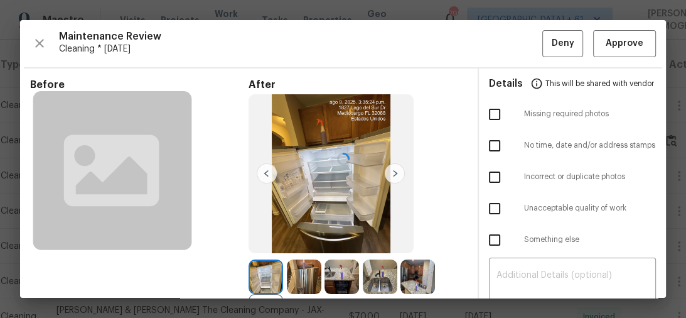
click at [608, 39] on div at bounding box center [343, 158] width 646 height 277
click at [618, 48] on span "Approve" at bounding box center [625, 44] width 38 height 16
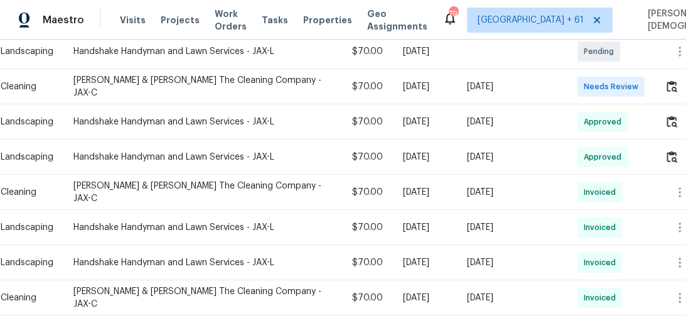
scroll to position [201, 0]
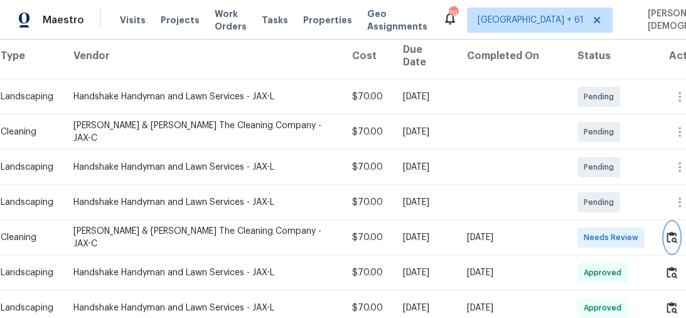
click at [674, 231] on img "button" at bounding box center [672, 237] width 11 height 12
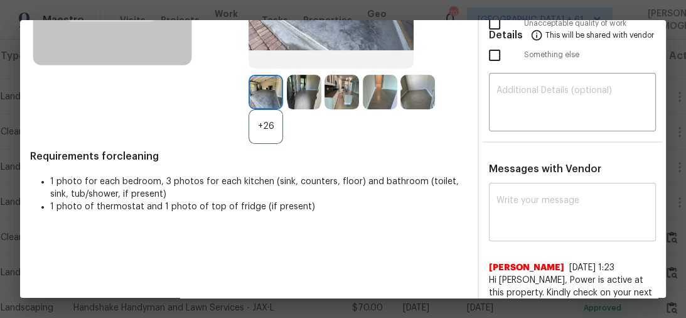
scroll to position [176, 0]
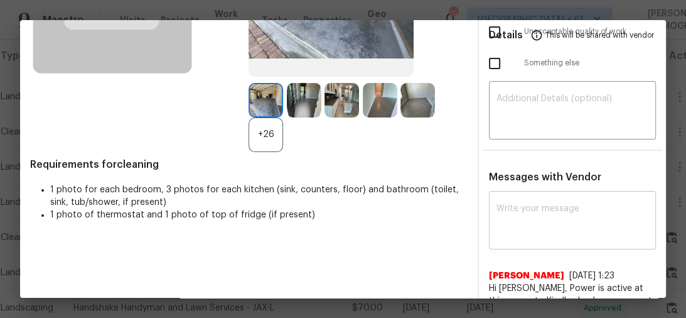
click at [541, 208] on textarea at bounding box center [572, 221] width 153 height 35
paste textarea "Maintenance Audit Team: Hello! Unfortunately, this cleaning visit completed on …"
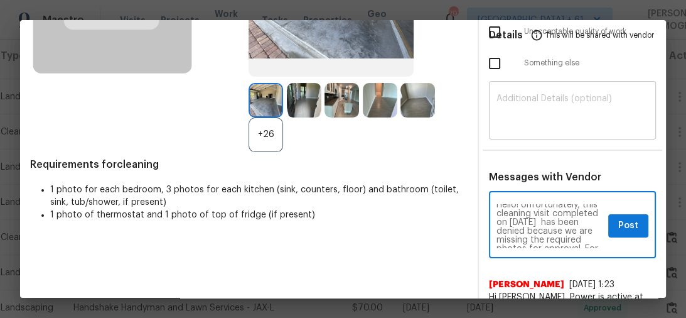
scroll to position [0, 0]
type textarea "Maintenance Audit Team: Hello! Unfortunately, this cleaning visit completed on …"
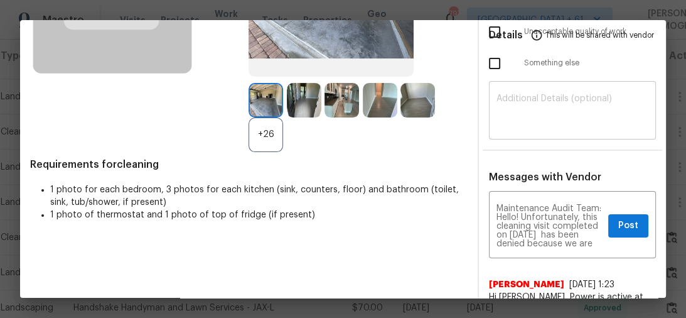
click at [550, 122] on div "​" at bounding box center [573, 111] width 168 height 55
paste textarea "Maintenance Audit Team: Hello! Unfortunately, this cleaning visit completed on …"
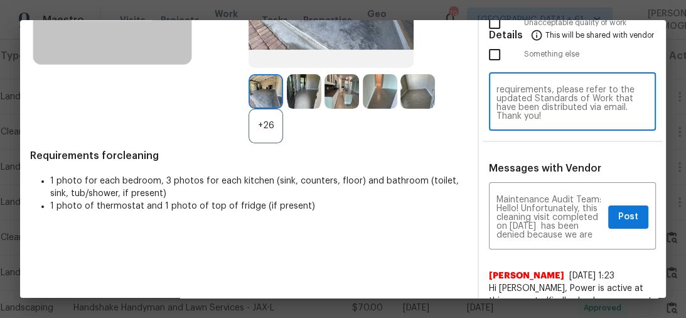
scroll to position [85, 0]
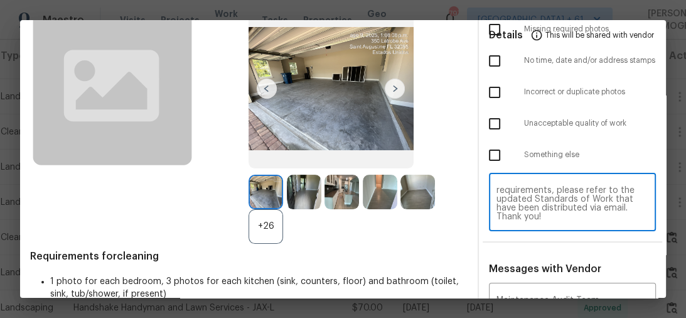
type textarea "Maintenance Audit Team: Hello! Unfortunately, this cleaning visit completed on …"
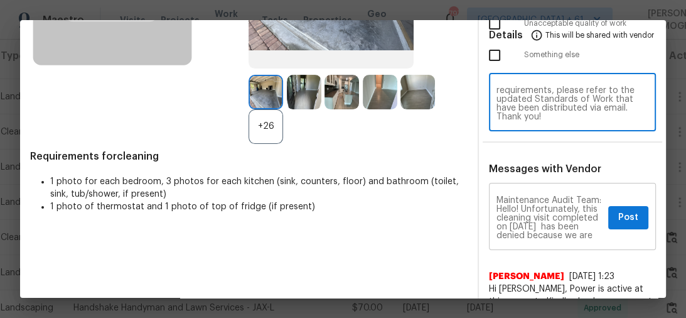
scroll to position [185, 0]
click at [537, 208] on textarea "Maintenance Audit Team: Hello! Unfortunately, this cleaning visit completed on …" at bounding box center [549, 217] width 107 height 44
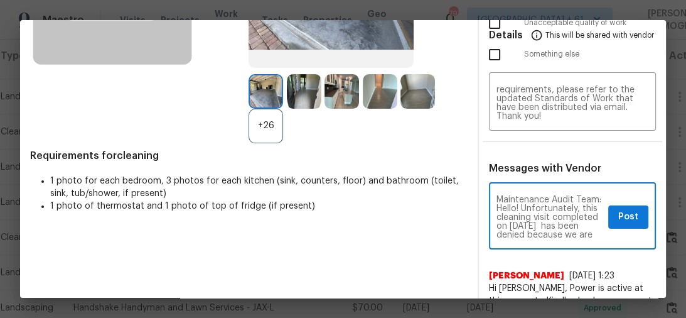
paste textarea "and The thermostat should display the temperature clearly"
type textarea "Maintenance Audit Team: Hello! Unfortunately, this cleaning visit completed on …"
click at [522, 110] on textarea "Maintenance Audit Team: Hello! Unfortunately, this cleaning visit completed on …" at bounding box center [572, 102] width 153 height 35
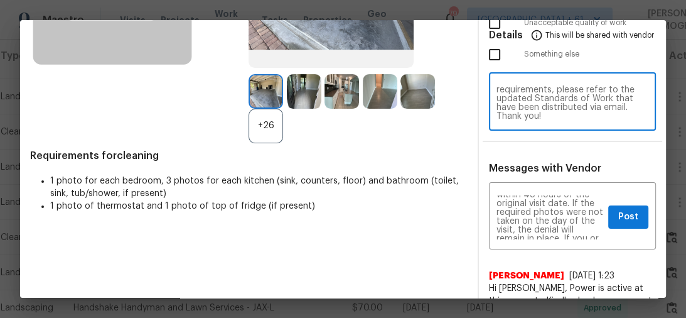
paste textarea "and The thermostat should display the temperature clearly"
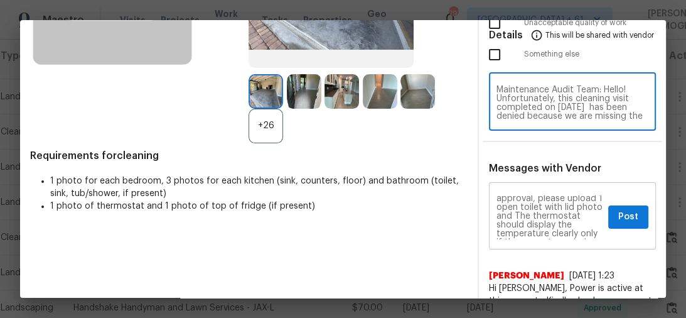
scroll to position [113, 0]
type textarea "Maintenance Audit Team: Hello! Unfortunately, this cleaning visit completed on …"
click at [631, 209] on span "Post" at bounding box center [628, 217] width 20 height 16
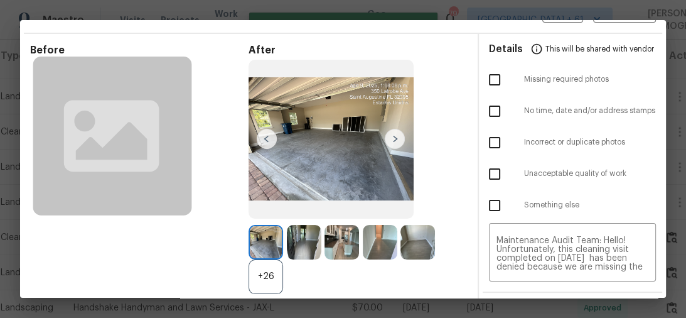
scroll to position [0, 0]
click at [495, 81] on input "checkbox" at bounding box center [494, 80] width 26 height 26
checkbox input "true"
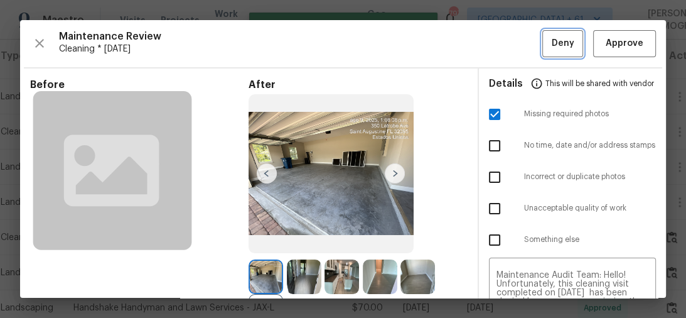
click at [552, 48] on span "Deny" at bounding box center [563, 44] width 23 height 16
